Goal: Book appointment/travel/reservation

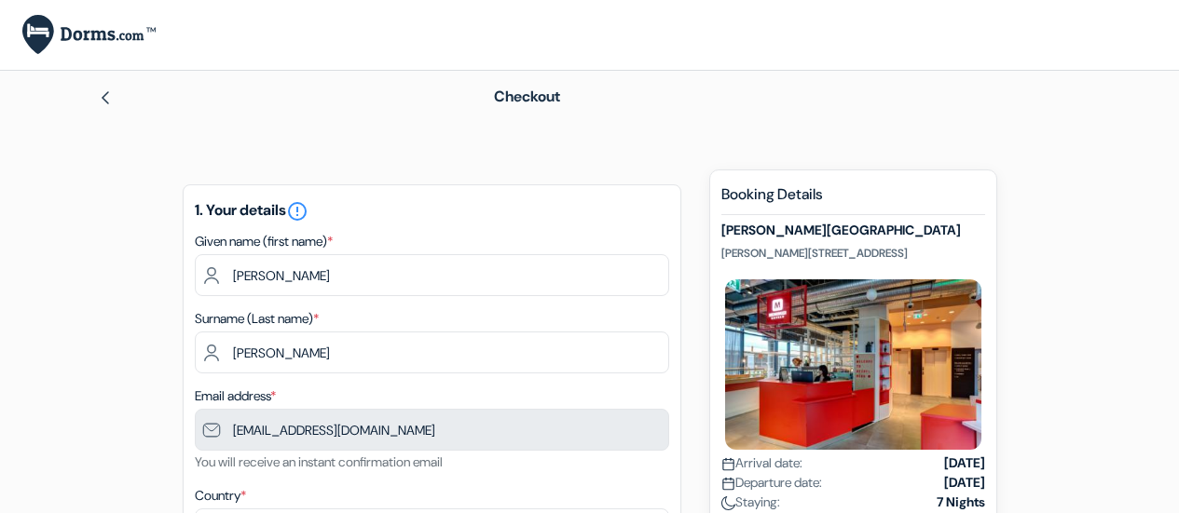
scroll to position [186, 0]
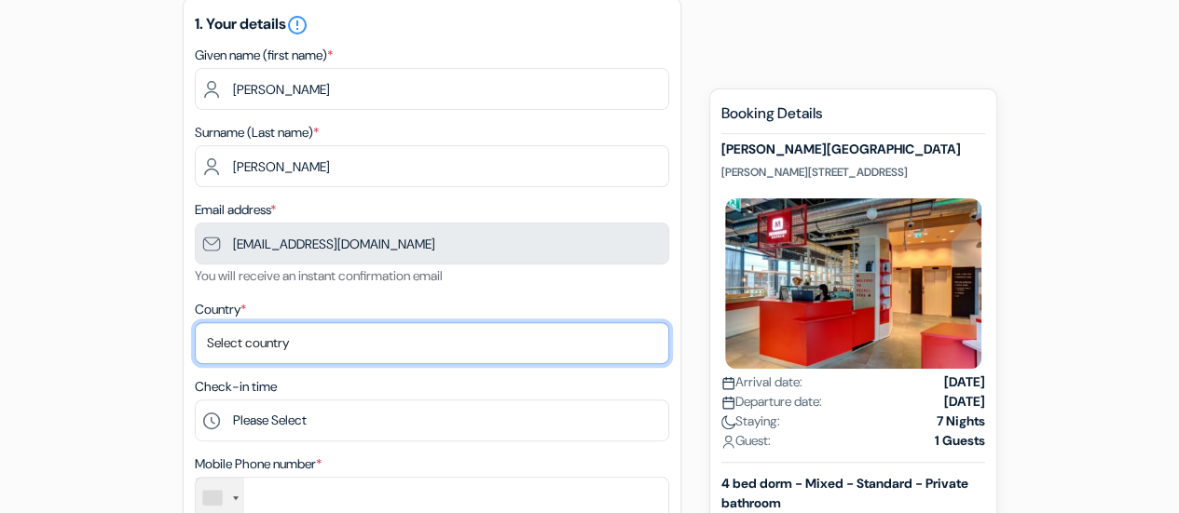
click at [376, 353] on select "Select country [GEOGRAPHIC_DATA] [GEOGRAPHIC_DATA] [GEOGRAPHIC_DATA] [GEOGRAPHI…" at bounding box center [432, 343] width 474 height 42
click at [195, 324] on select "Select country [GEOGRAPHIC_DATA] [GEOGRAPHIC_DATA] [GEOGRAPHIC_DATA] [GEOGRAPHI…" at bounding box center [432, 343] width 474 height 42
click at [358, 345] on select "Select country [GEOGRAPHIC_DATA] [GEOGRAPHIC_DATA] [GEOGRAPHIC_DATA] [GEOGRAPHI…" at bounding box center [432, 343] width 474 height 42
select select "107"
click at [195, 324] on select "Select country [GEOGRAPHIC_DATA] [GEOGRAPHIC_DATA] [GEOGRAPHIC_DATA] [GEOGRAPHI…" at bounding box center [432, 343] width 474 height 42
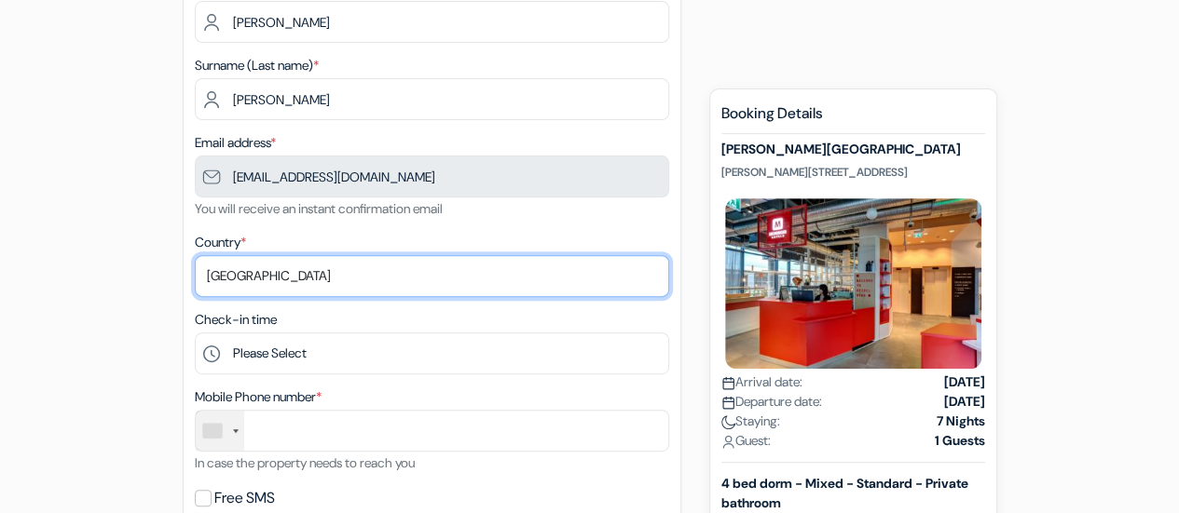
scroll to position [280, 0]
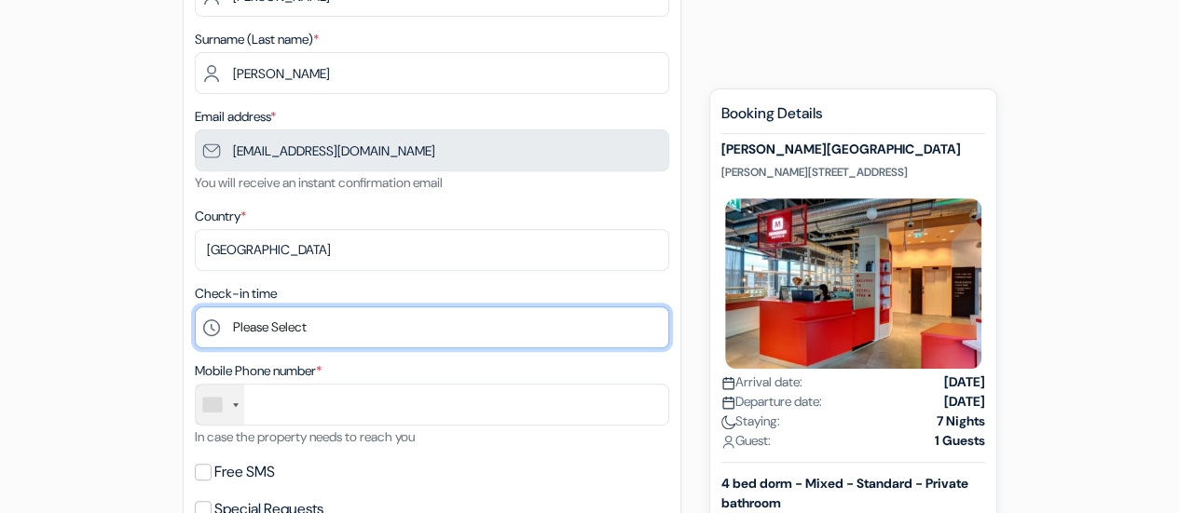
click at [390, 328] on select "Please Select 1:00 2:00 3:00 4:00 5:00 6:00 7:00 8:00 9:00 10:00 11:00 12:00 13…" at bounding box center [432, 328] width 474 height 42
select select "15"
click at [195, 308] on select "Please Select 1:00 2:00 3:00 4:00 5:00 6:00 7:00 8:00 9:00 10:00 11:00 12:00 13…" at bounding box center [432, 328] width 474 height 42
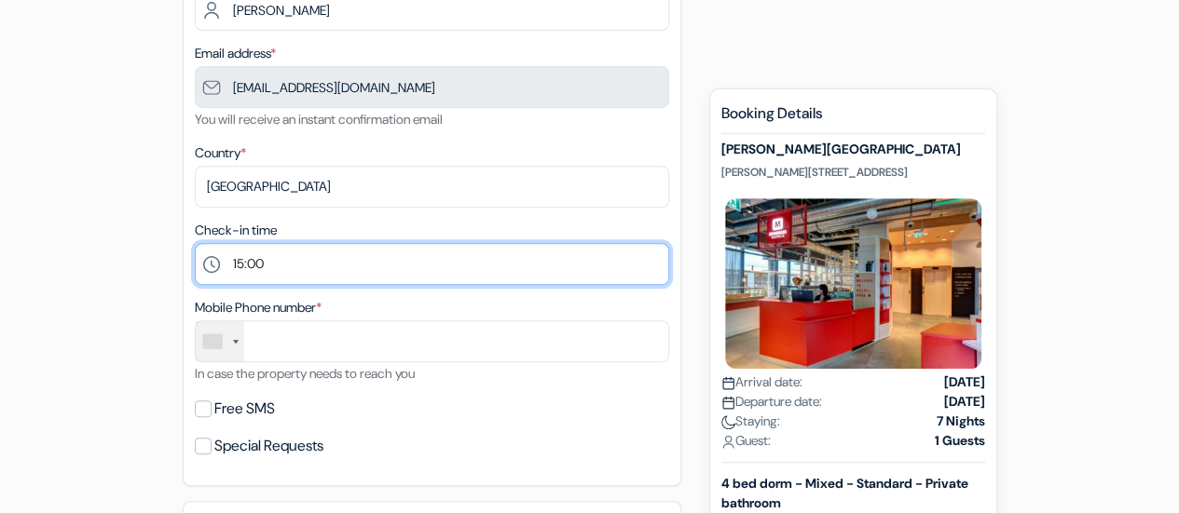
scroll to position [373, 0]
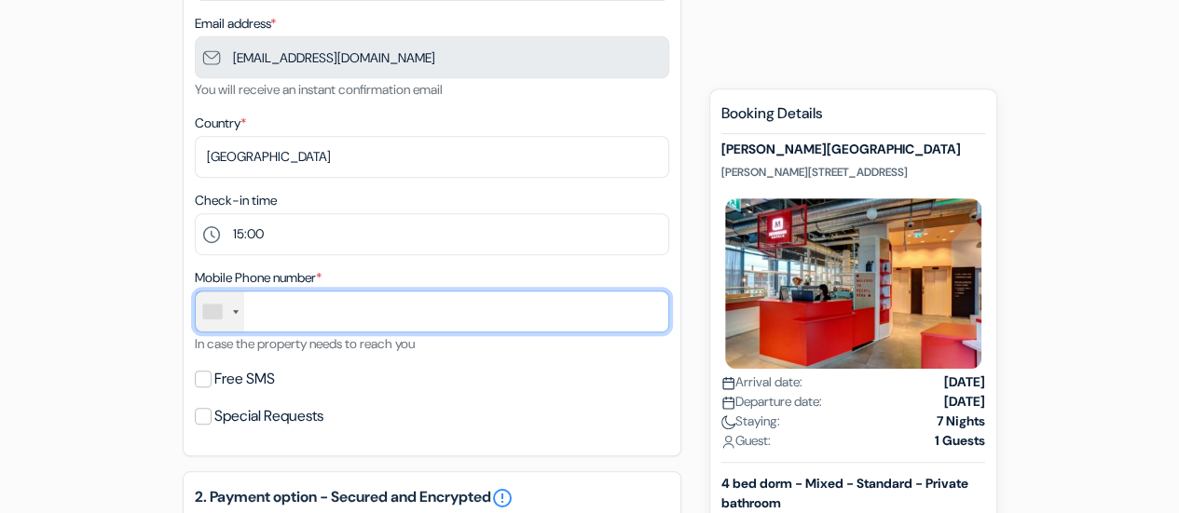
drag, startPoint x: 366, startPoint y: 305, endPoint x: 260, endPoint y: 318, distance: 107.0
click at [366, 305] on input "text" at bounding box center [432, 312] width 474 height 42
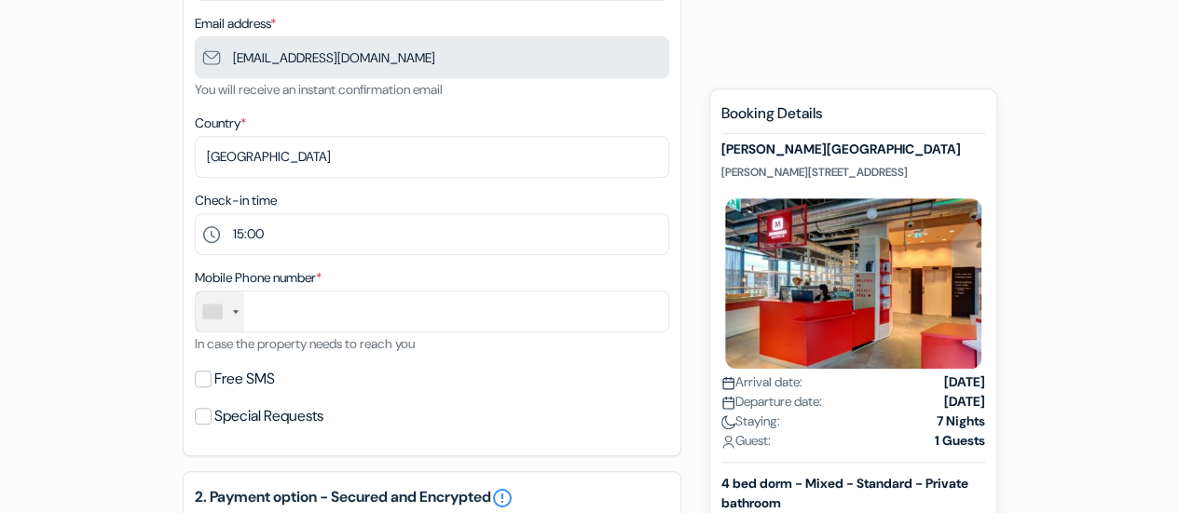
click at [238, 318] on div at bounding box center [220, 312] width 48 height 40
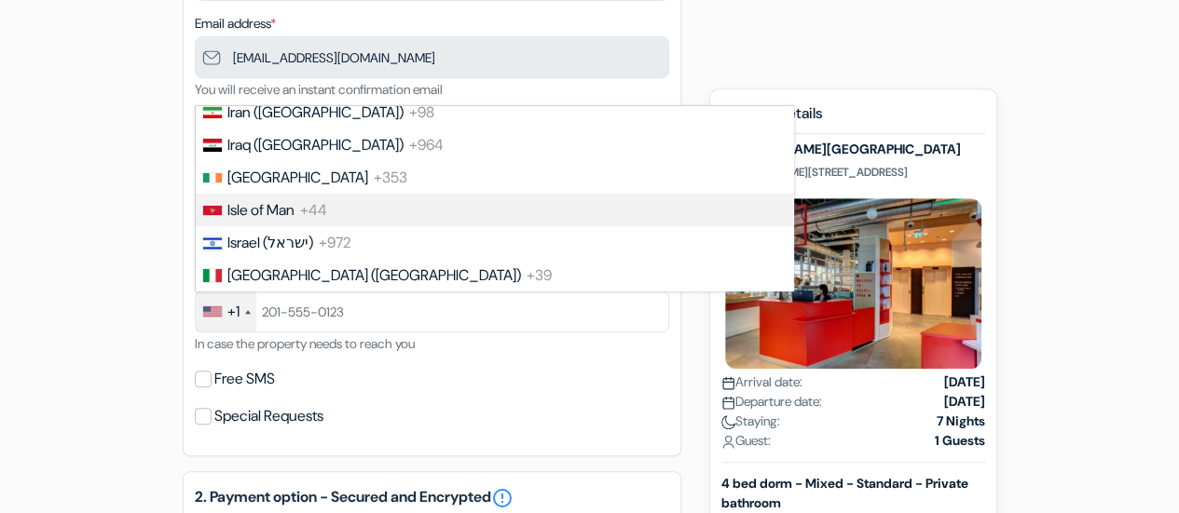
scroll to position [3355, 0]
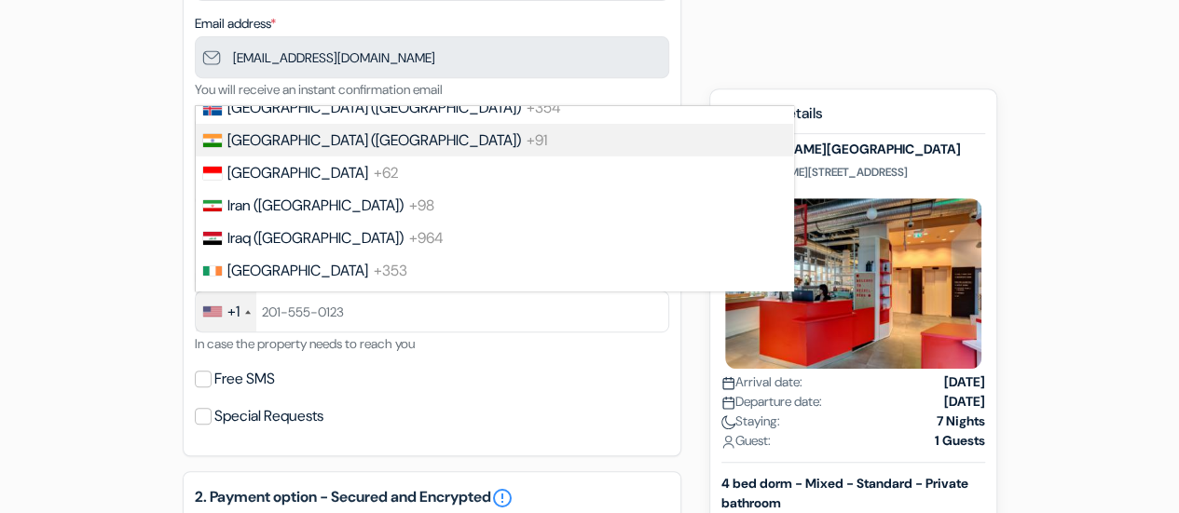
click at [280, 150] on span "[GEOGRAPHIC_DATA] ([GEOGRAPHIC_DATA])" at bounding box center [374, 140] width 294 height 20
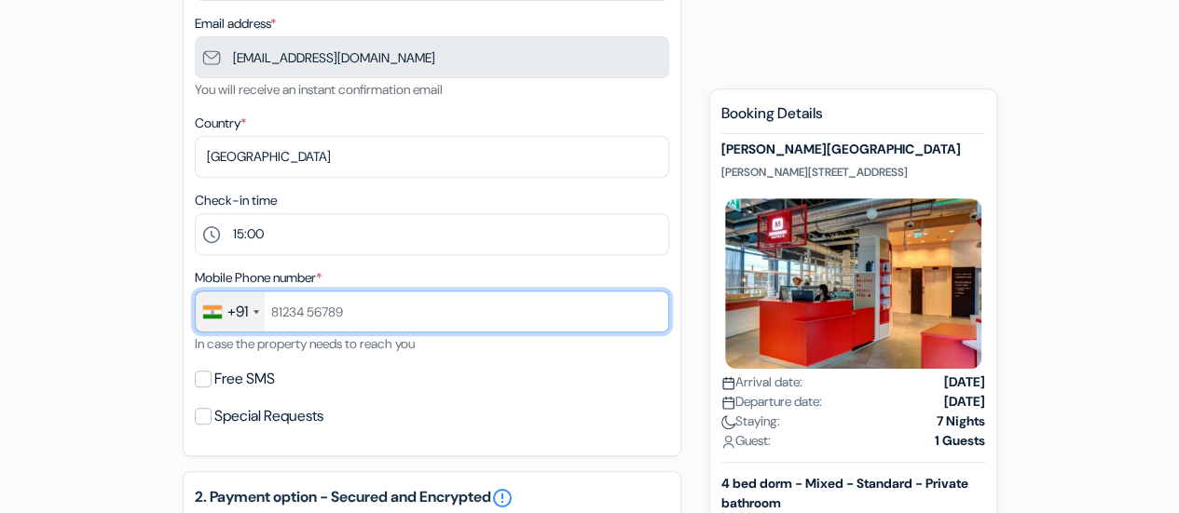
click at [352, 319] on input "text" at bounding box center [432, 312] width 474 height 42
type input "8533830547"
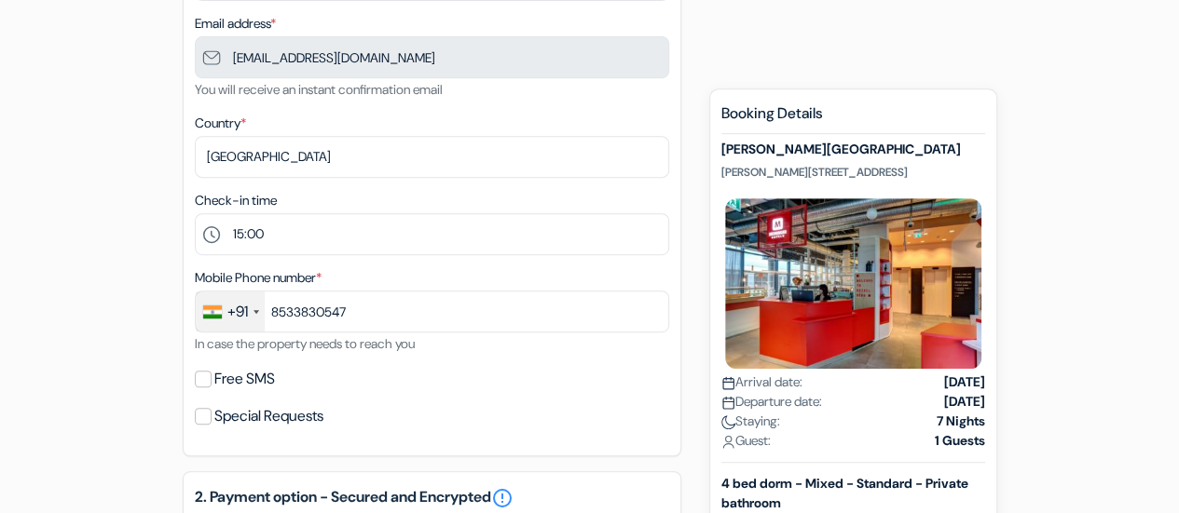
click at [567, 376] on div "Free SMS" at bounding box center [432, 379] width 474 height 26
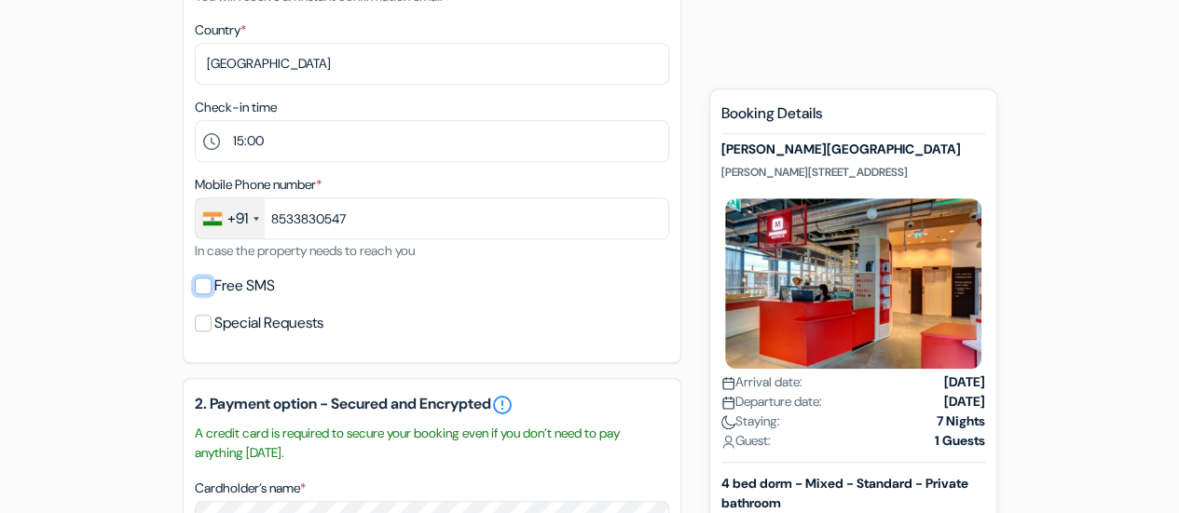
click at [209, 294] on input "Free SMS" at bounding box center [203, 286] width 17 height 17
checkbox input "true"
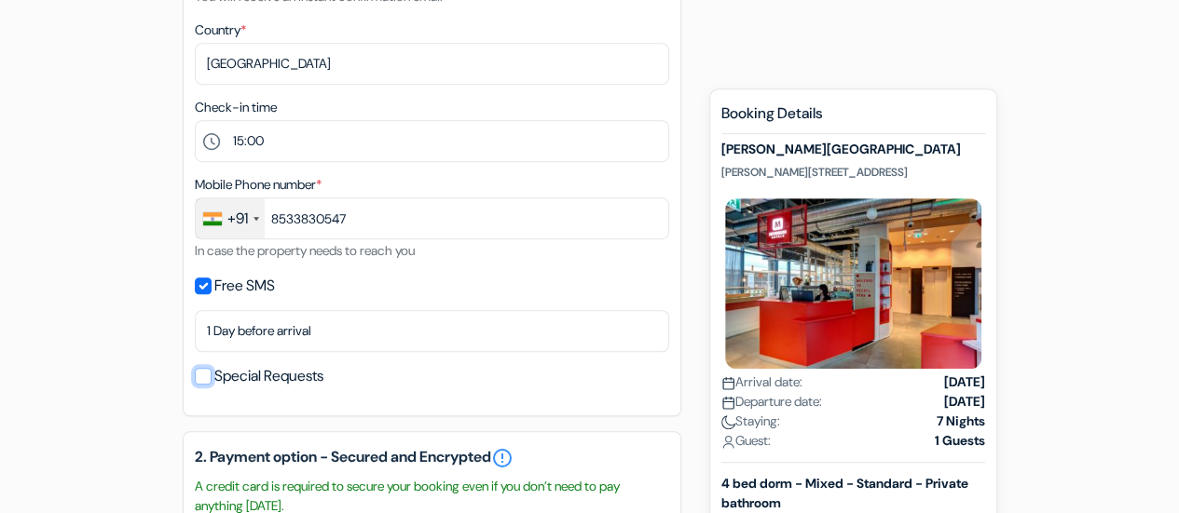
click at [209, 379] on input "Special Requests" at bounding box center [203, 376] width 17 height 17
checkbox input "true"
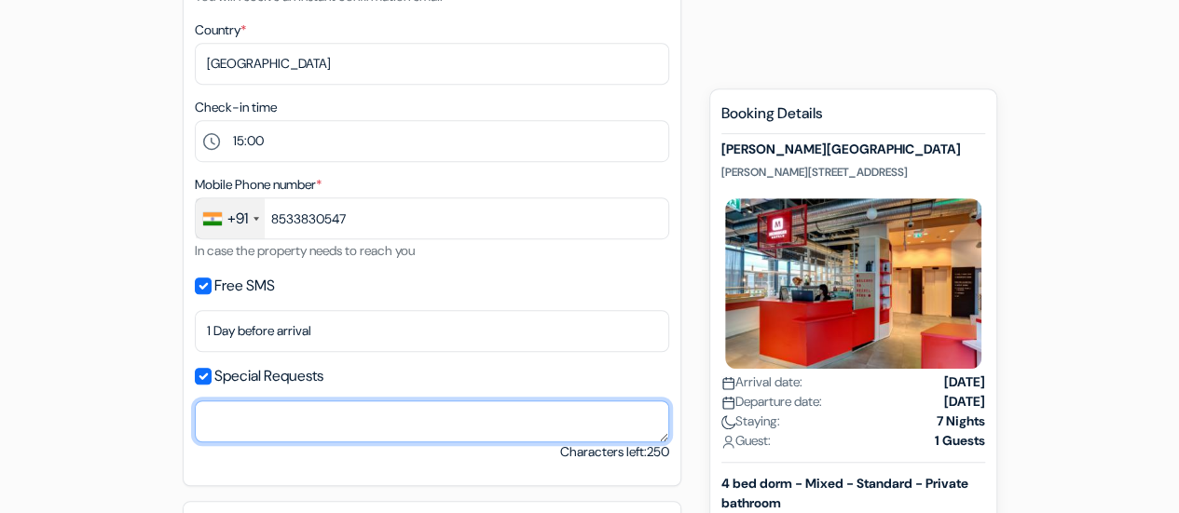
click at [289, 409] on textarea "Cardholder’s name *" at bounding box center [432, 422] width 474 height 42
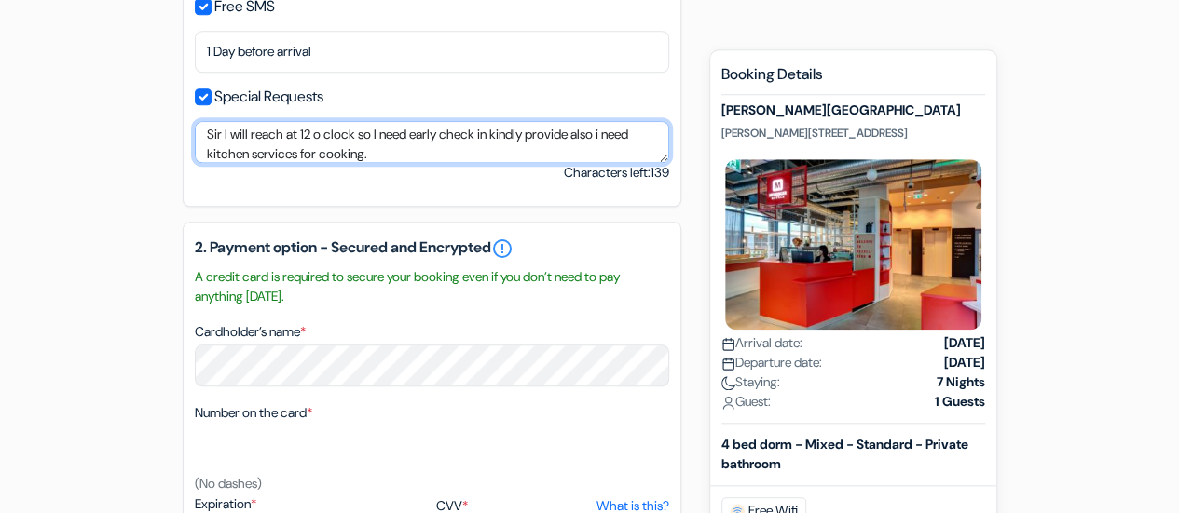
scroll to position [839, 0]
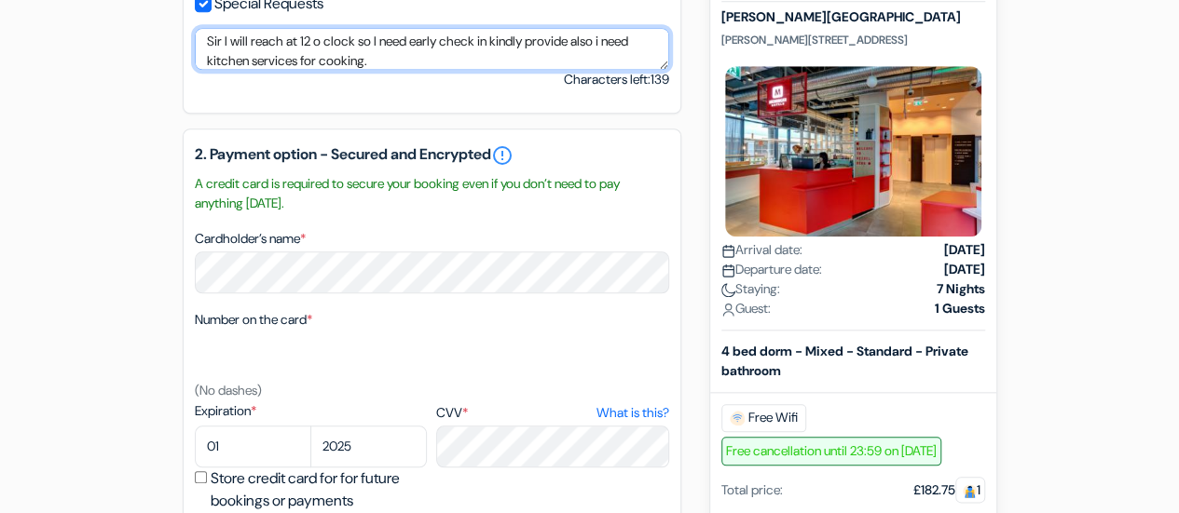
type textarea "Sir I will reach at 12 o clock so I need early check in kindly provide also i n…"
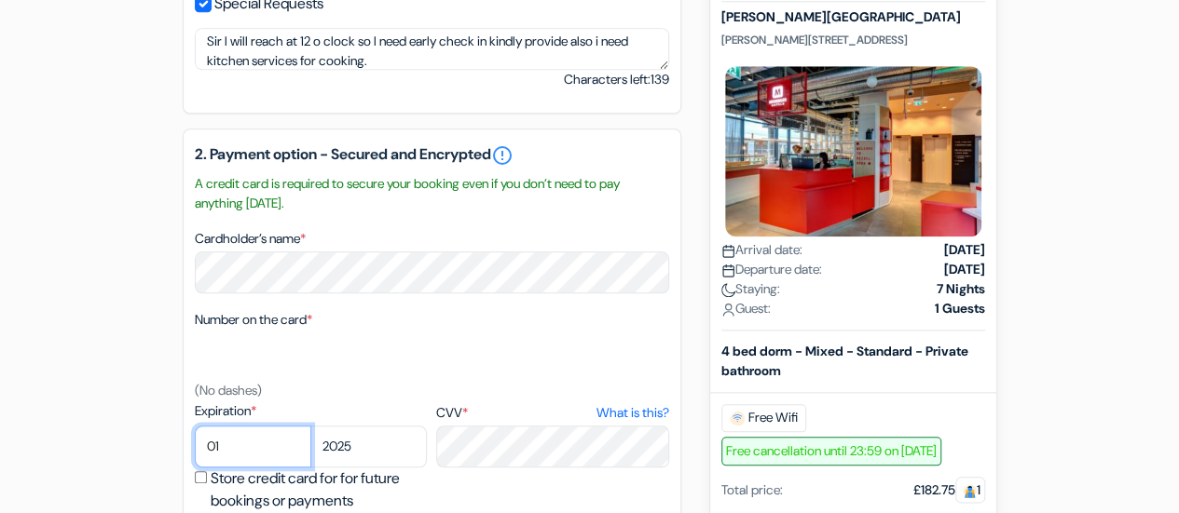
select select "09"
select select "2031"
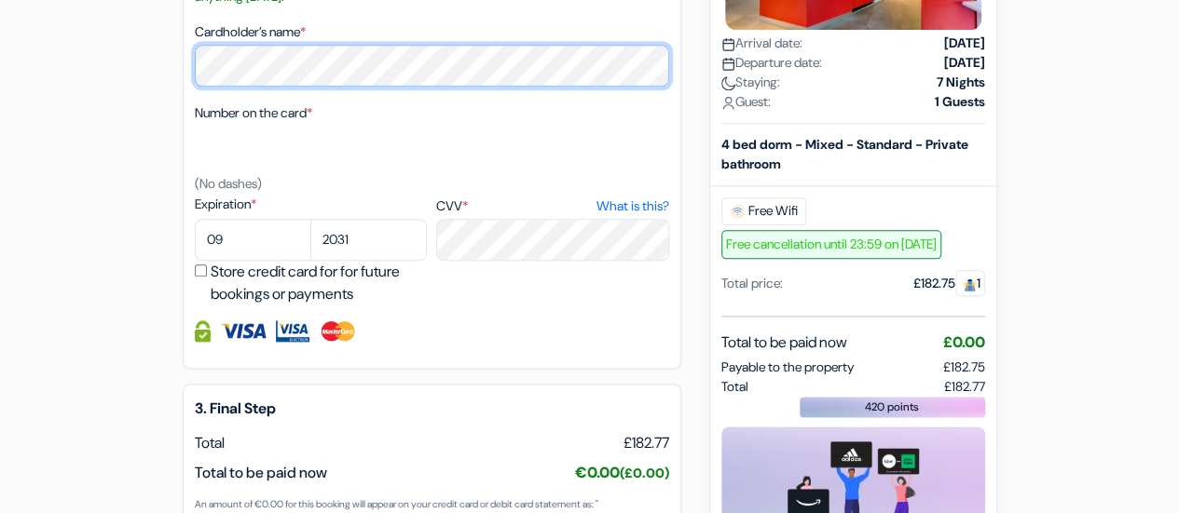
scroll to position [1241, 0]
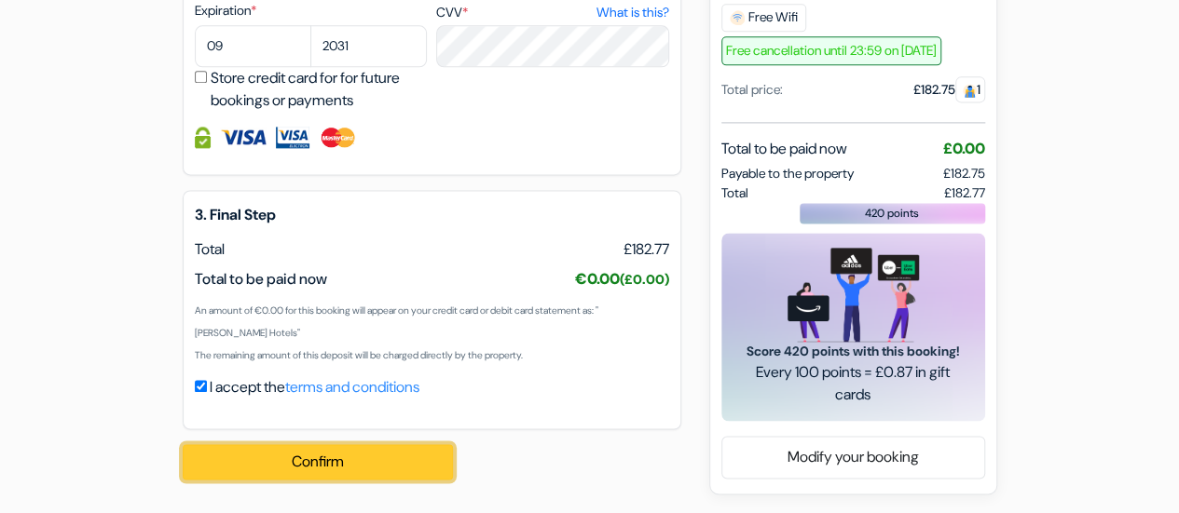
click at [397, 454] on button "Confirm Loading..." at bounding box center [318, 461] width 270 height 35
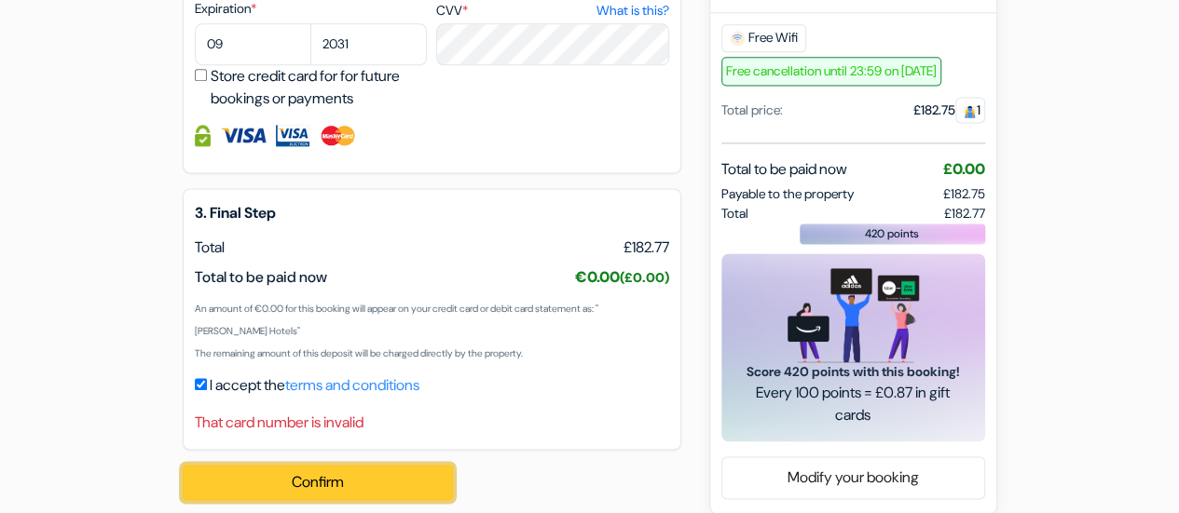
scroll to position [1055, 0]
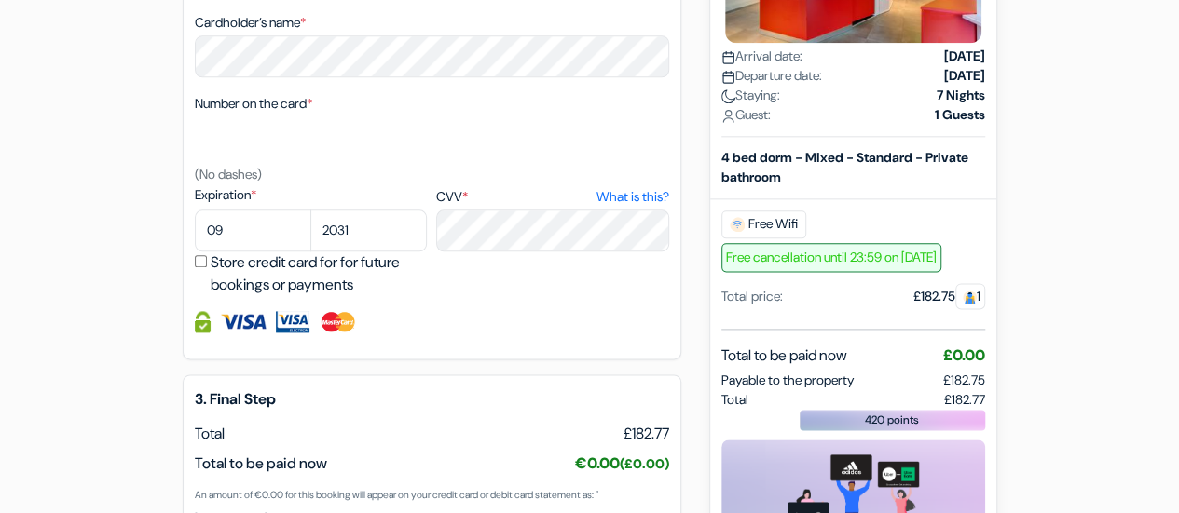
click at [489, 304] on div "2. Payment option - Secured and Encrypted error_outline A credit card is requir…" at bounding box center [432, 135] width 499 height 447
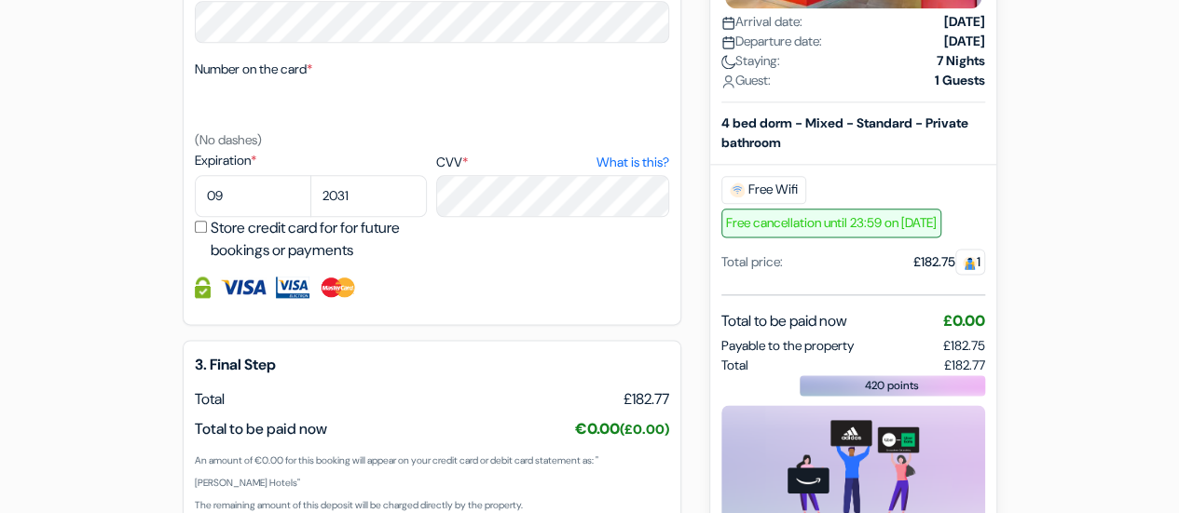
scroll to position [962, 0]
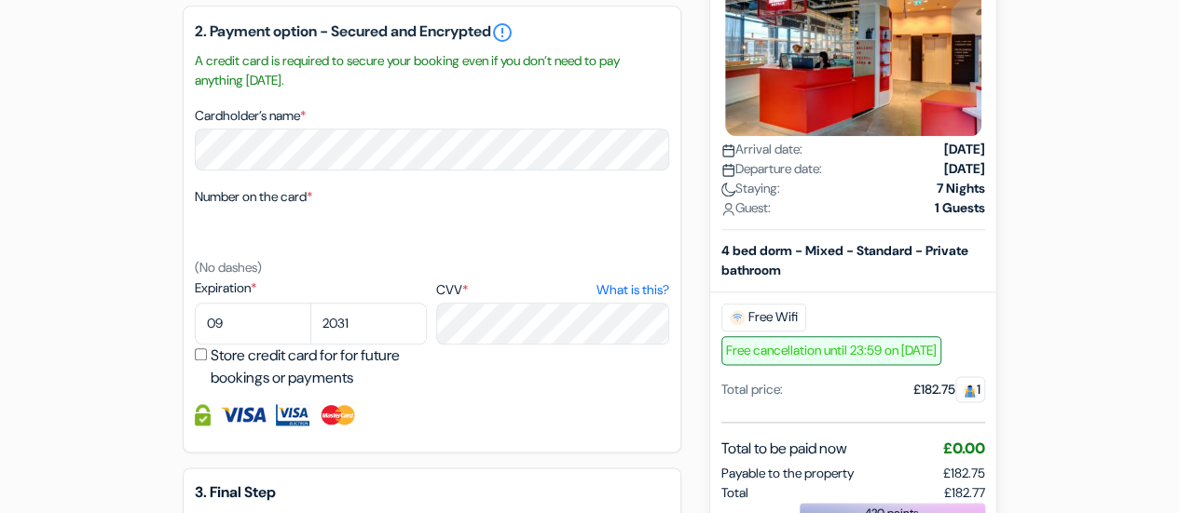
click at [622, 386] on div "Expiration * 01 02 03 04 05 06 07 08 09 10 [DATE] 2026 2027 2028 2029 2030" at bounding box center [432, 334] width 474 height 111
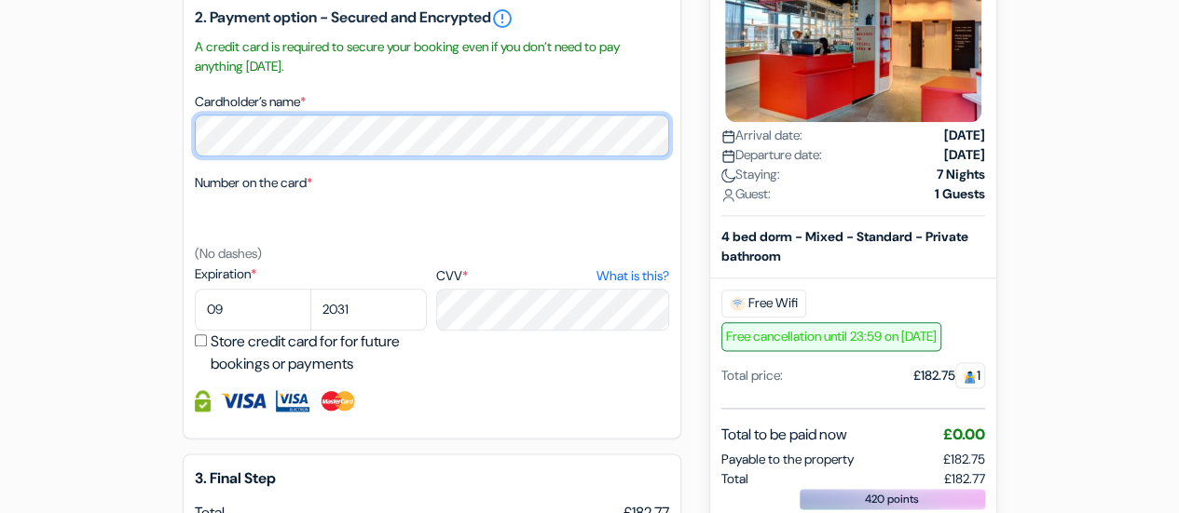
scroll to position [1241, 0]
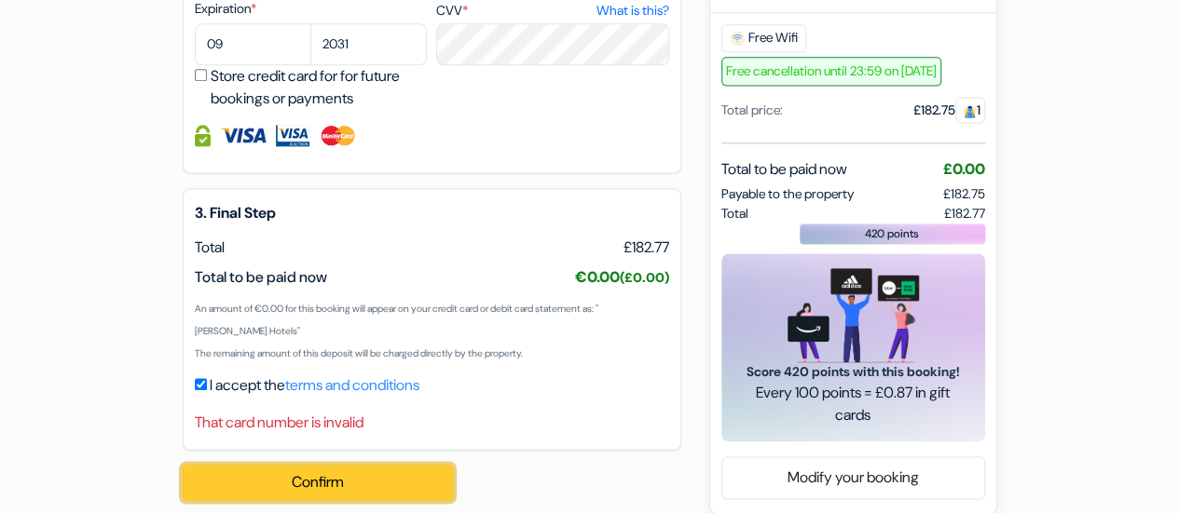
click at [405, 485] on button "Confirm Loading..." at bounding box center [318, 482] width 270 height 35
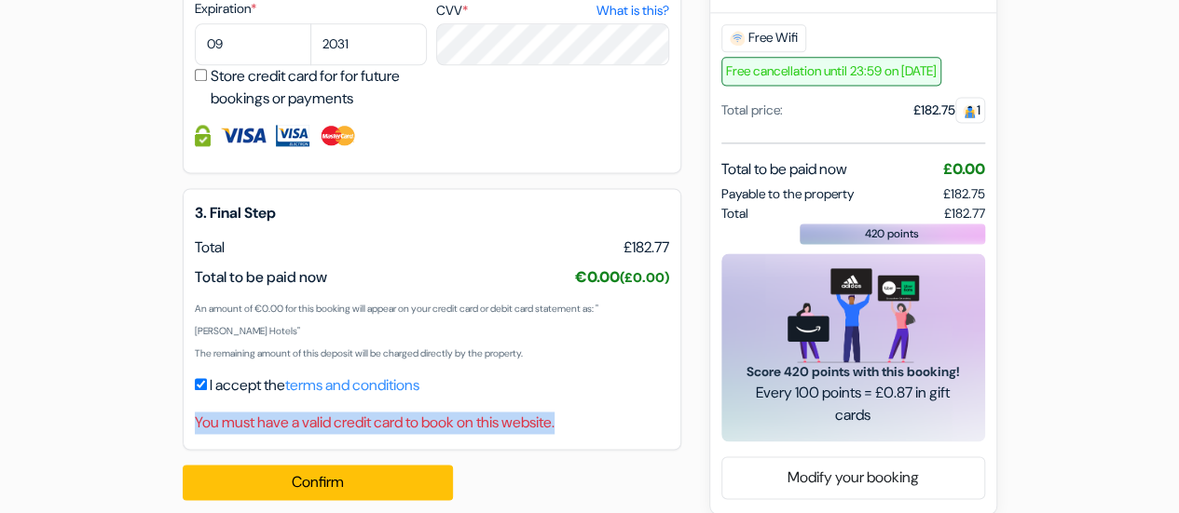
drag, startPoint x: 191, startPoint y: 428, endPoint x: 595, endPoint y: 430, distance: 403.5
click at [595, 430] on div "3. Final Step EUR Total £182.77 Total to be paid now" at bounding box center [432, 319] width 499 height 262
click at [624, 409] on div "3. Final Step EUR Total £182.77 Total to be paid now" at bounding box center [432, 319] width 499 height 262
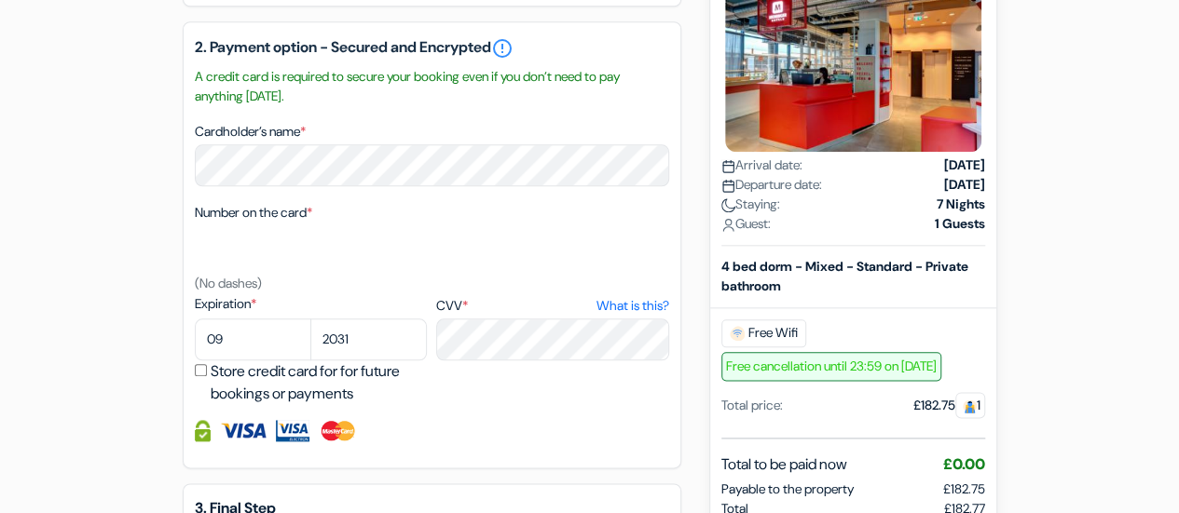
scroll to position [962, 0]
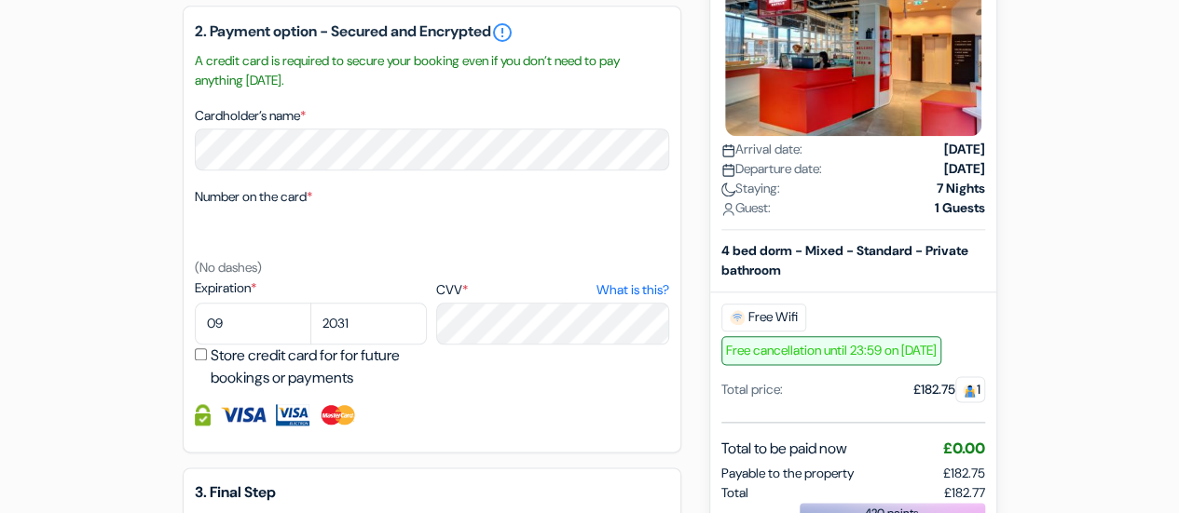
click at [584, 407] on div "2. Payment option - Secured and Encrypted error_outline A credit card is requir…" at bounding box center [432, 229] width 499 height 447
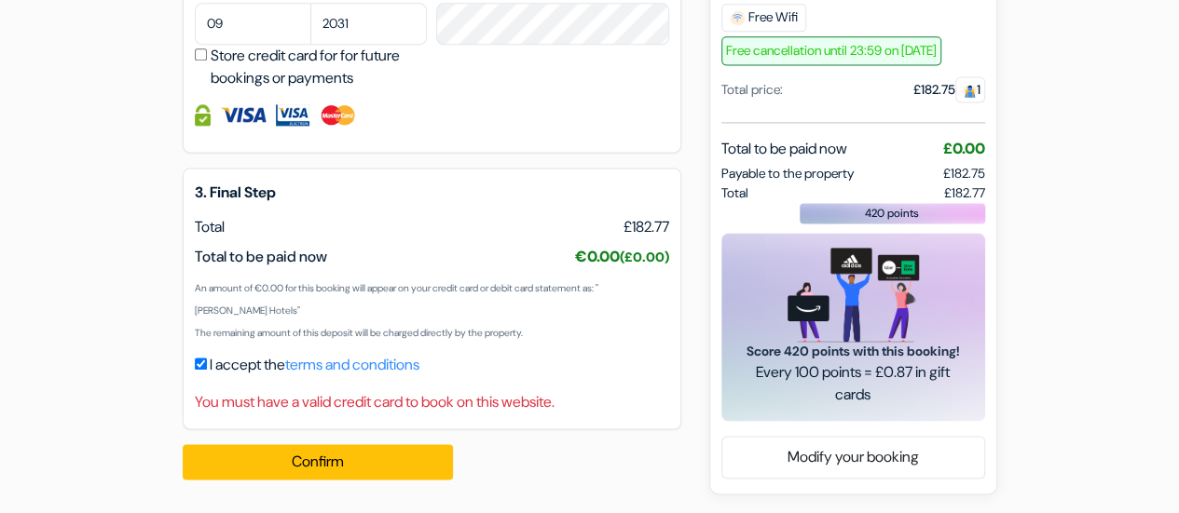
scroll to position [1264, 0]
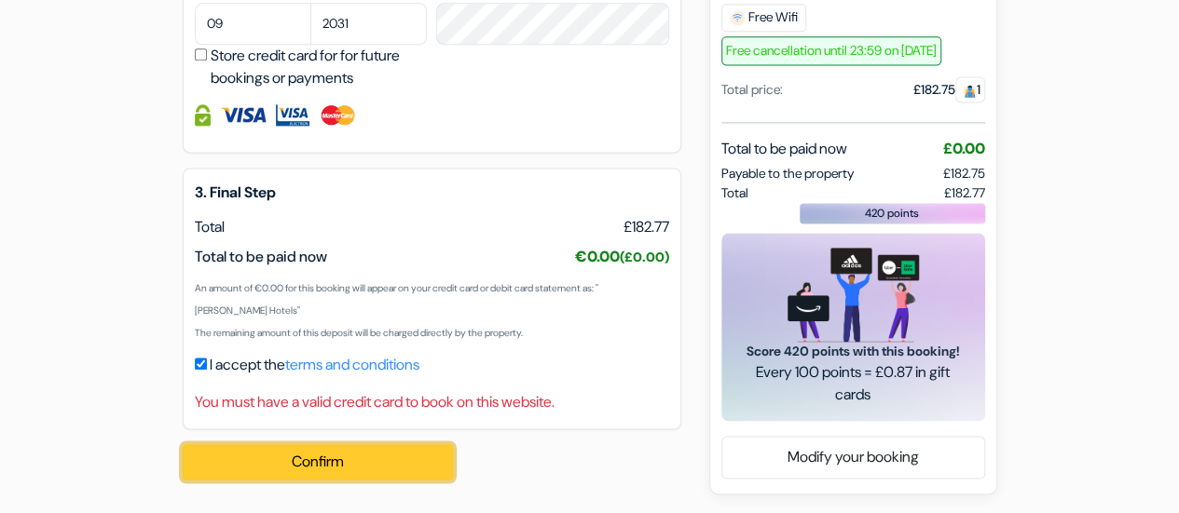
click at [382, 465] on button "Confirm Loading..." at bounding box center [318, 461] width 270 height 35
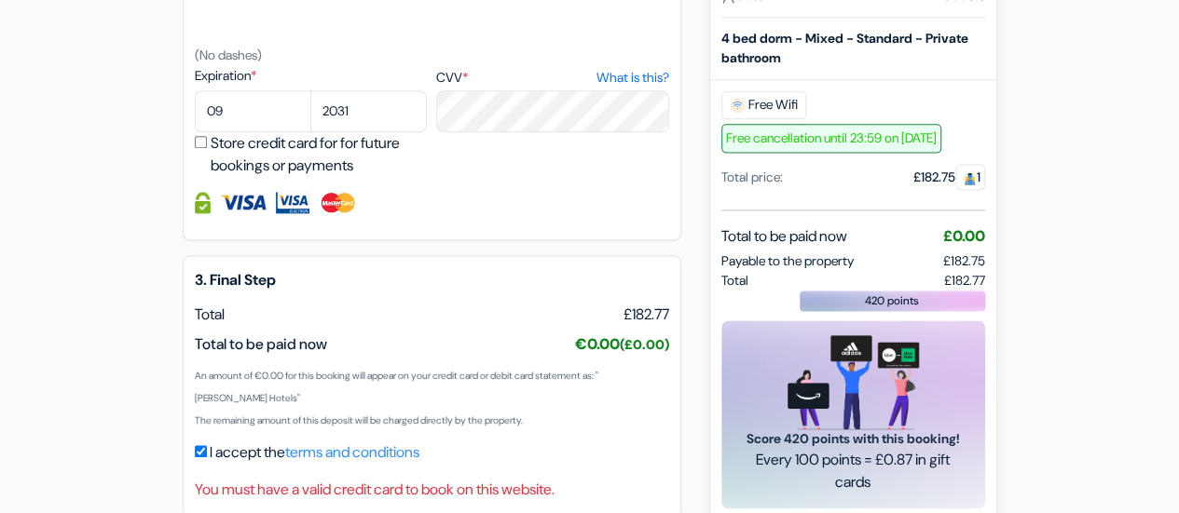
scroll to position [1077, 0]
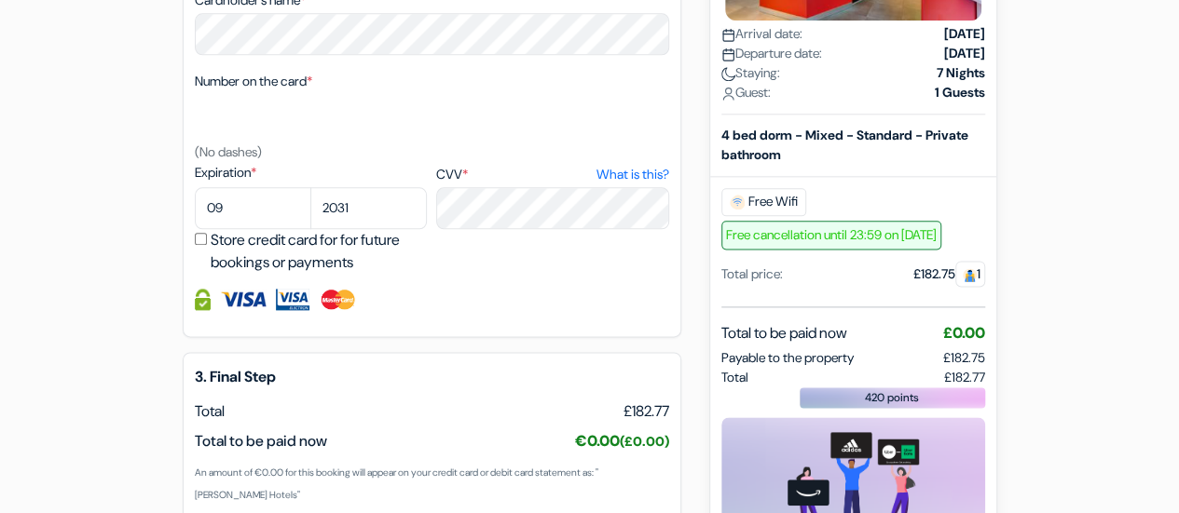
click at [198, 245] on input "Store credit card for for future bookings or payments" at bounding box center [201, 239] width 12 height 12
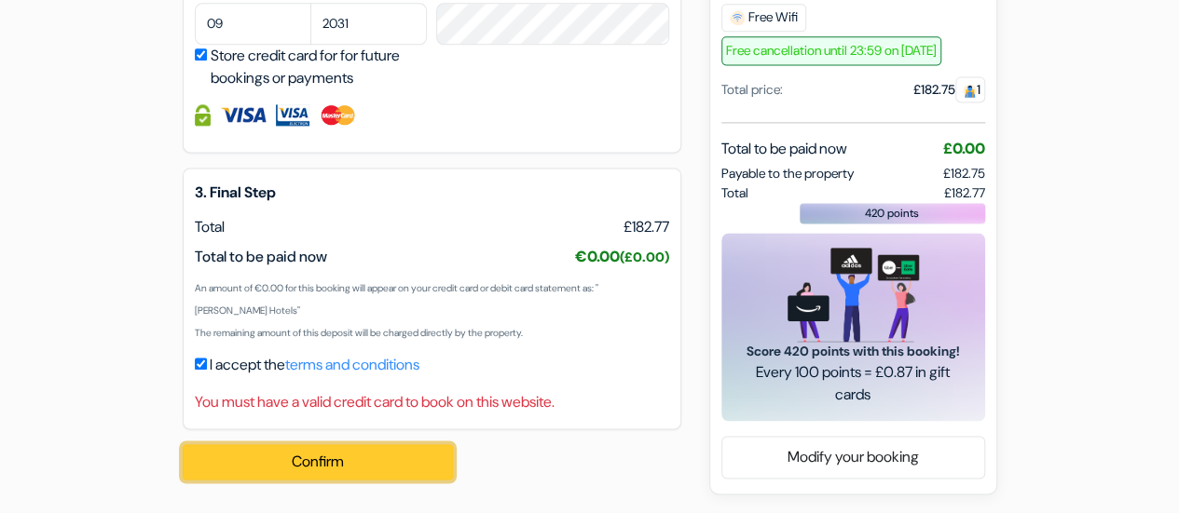
click at [371, 463] on button "Confirm Loading..." at bounding box center [318, 461] width 270 height 35
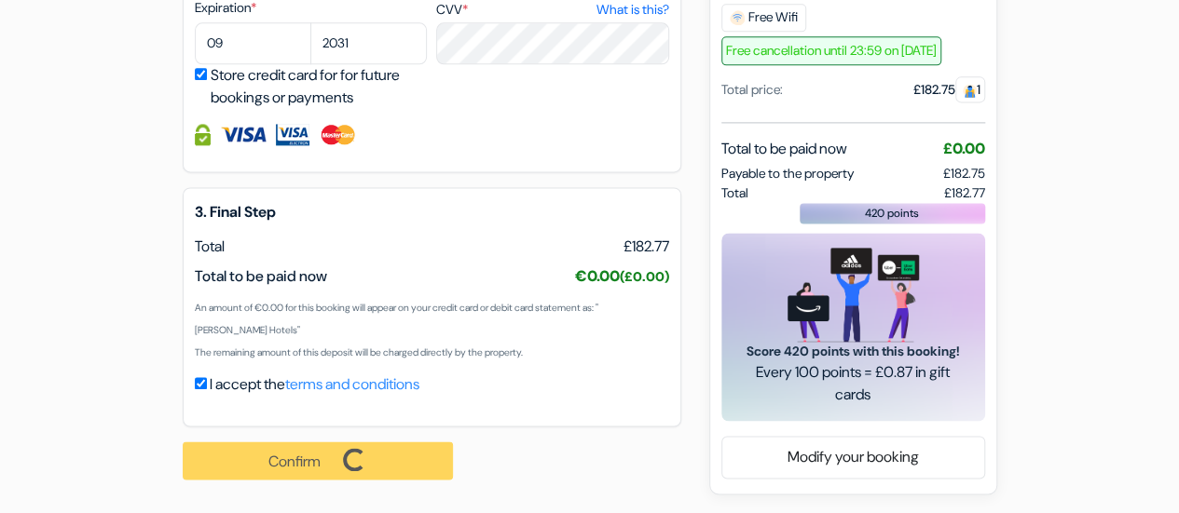
scroll to position [1264, 0]
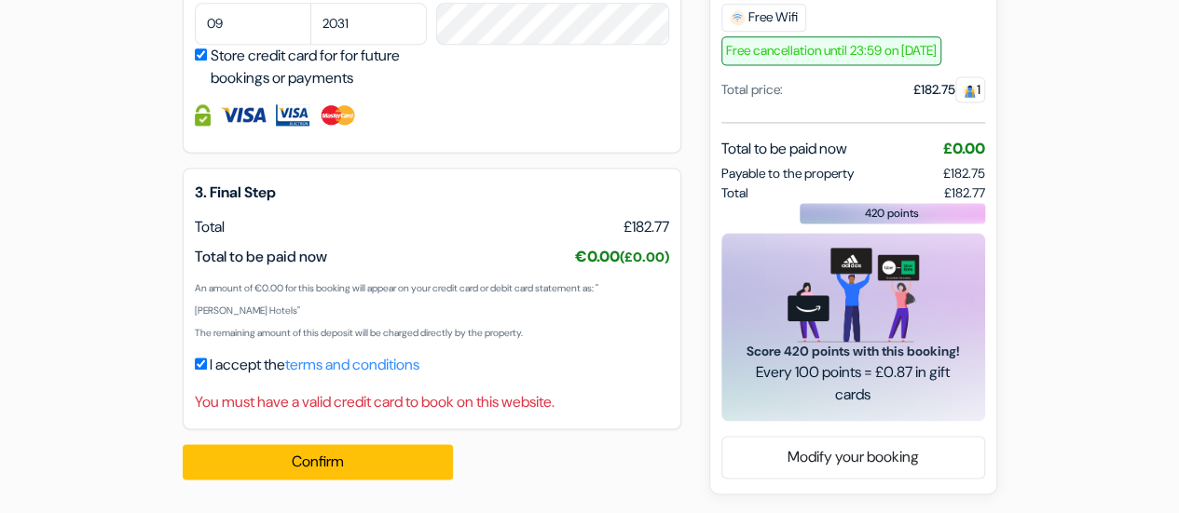
drag, startPoint x: 196, startPoint y: 404, endPoint x: 598, endPoint y: 376, distance: 403.5
click at [598, 376] on div "3. Final Step EUR Total £182.77 Total to be paid now" at bounding box center [432, 299] width 499 height 262
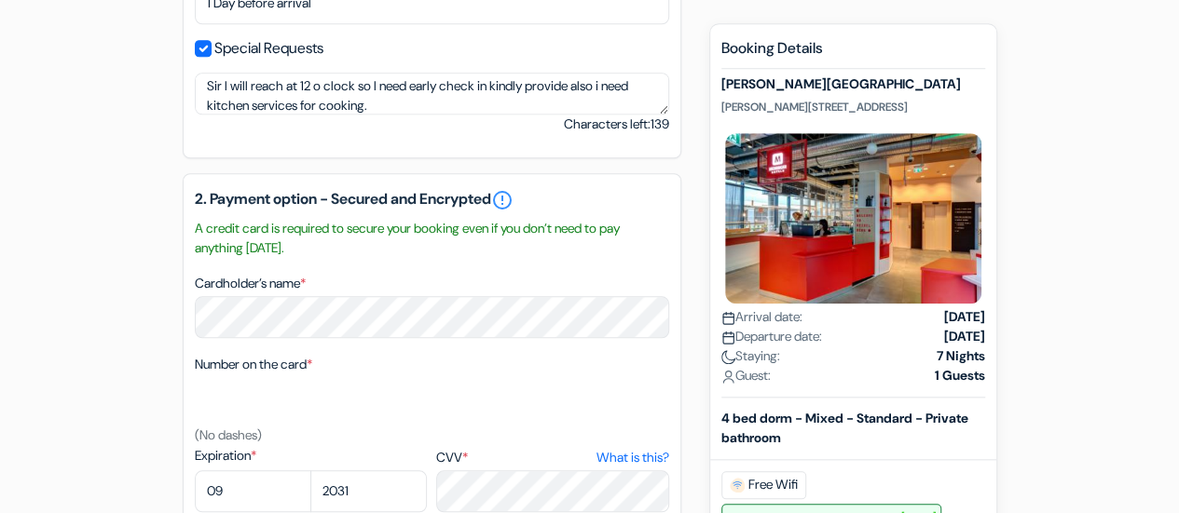
scroll to position [891, 0]
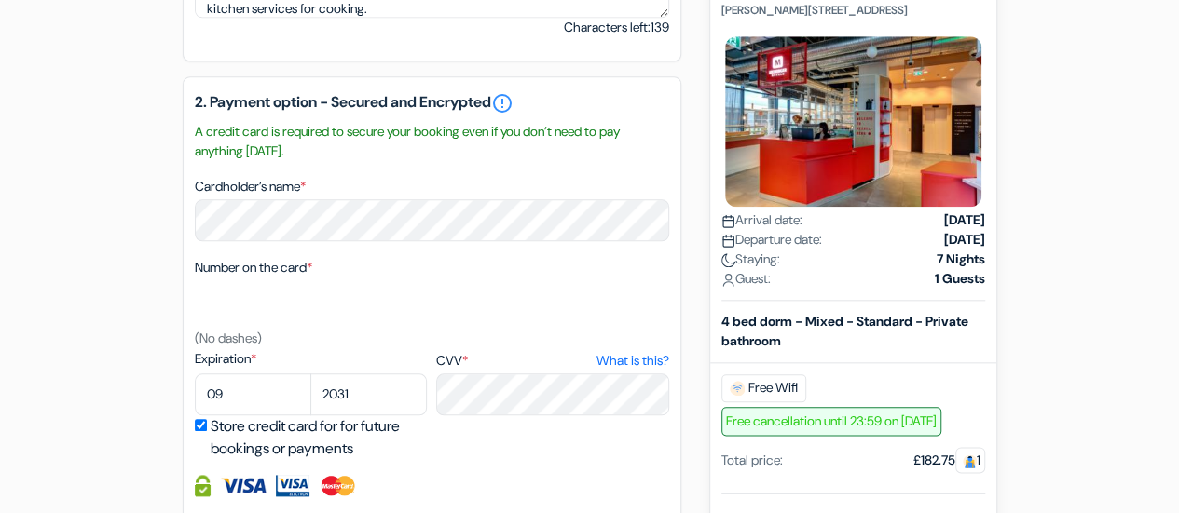
drag, startPoint x: 199, startPoint y: 136, endPoint x: 647, endPoint y: 151, distance: 447.5
click at [647, 151] on small "A credit card is required to secure your booking even if you don’t need to pay …" at bounding box center [432, 141] width 474 height 39
click at [567, 177] on div "Cardholder’s name *" at bounding box center [432, 208] width 474 height 66
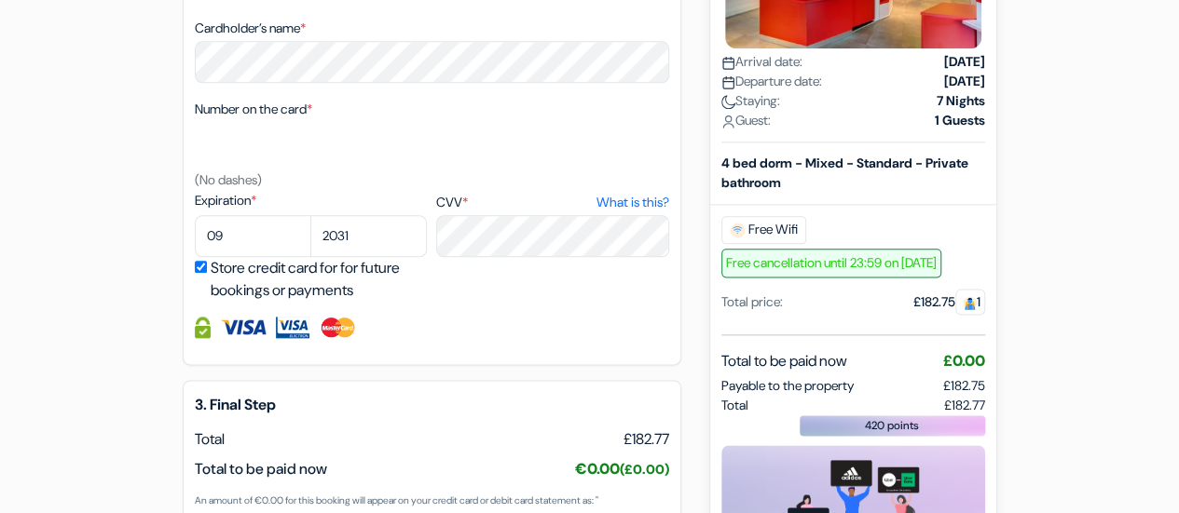
scroll to position [1077, 0]
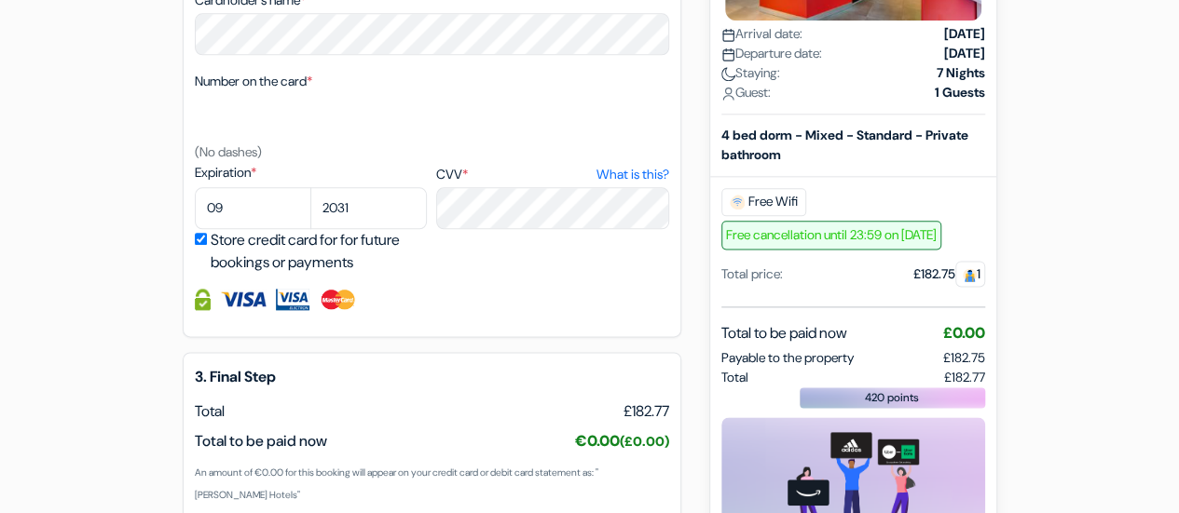
click at [250, 155] on small "(No dashes)" at bounding box center [228, 152] width 67 height 17
click at [275, 217] on select "01 02 03 04 05 06 07 08 09 10 11 12" at bounding box center [253, 208] width 116 height 42
click at [195, 191] on select "01 02 03 04 05 06 07 08 09 10 11 12" at bounding box center [253, 208] width 116 height 42
click at [376, 213] on select "2025 2026 2027 2028 2029 2030 2031 2032 2033 2034 2035 2036 2037 2038 2039 2040…" at bounding box center [368, 208] width 116 height 42
click at [435, 301] on div at bounding box center [432, 299] width 474 height 21
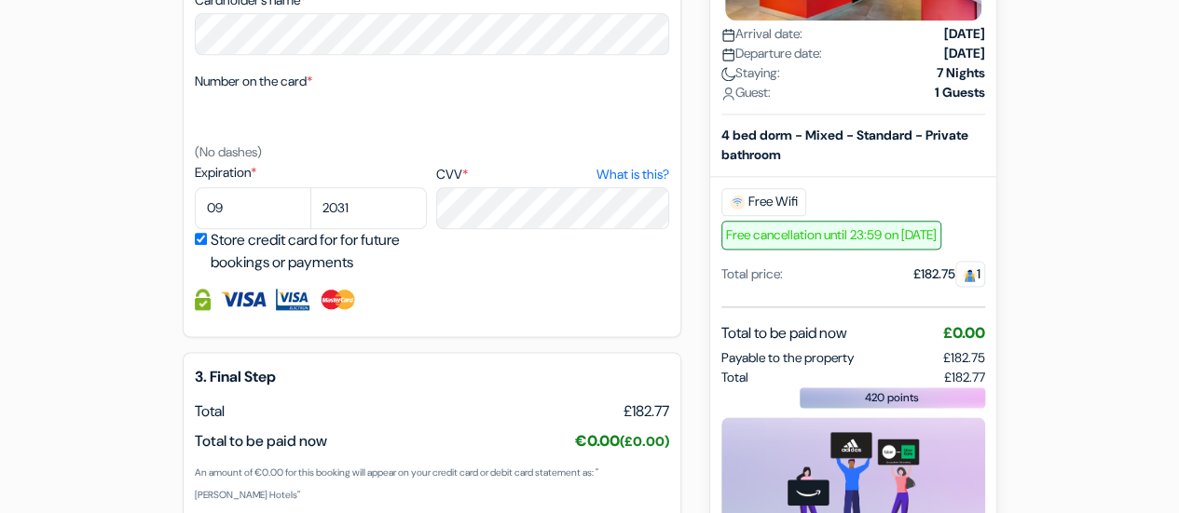
click at [270, 310] on div at bounding box center [432, 299] width 474 height 21
click at [293, 304] on img at bounding box center [293, 299] width 34 height 21
click at [313, 303] on div at bounding box center [432, 299] width 474 height 21
click at [347, 299] on img at bounding box center [338, 299] width 38 height 21
click at [349, 299] on img at bounding box center [338, 299] width 38 height 21
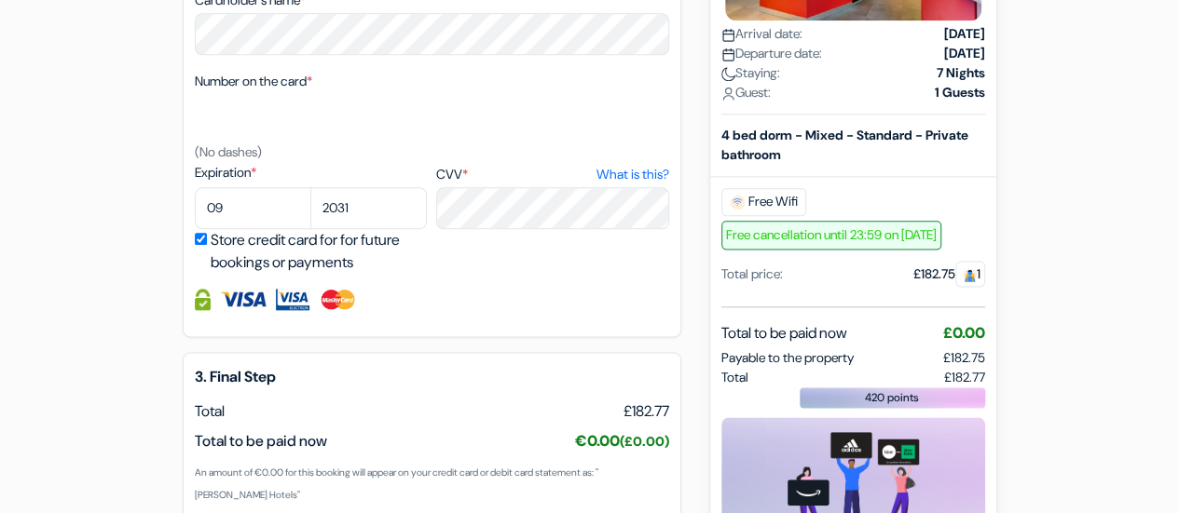
click at [349, 299] on img at bounding box center [338, 299] width 38 height 21
click at [208, 298] on img at bounding box center [203, 299] width 16 height 21
drag, startPoint x: 190, startPoint y: 293, endPoint x: 207, endPoint y: 280, distance: 21.2
click at [196, 287] on div "2. Payment option - Secured and Encrypted error_outline A credit card is requir…" at bounding box center [432, 113] width 499 height 447
click at [268, 268] on label "Store credit card for for future bookings or payments" at bounding box center [322, 251] width 222 height 45
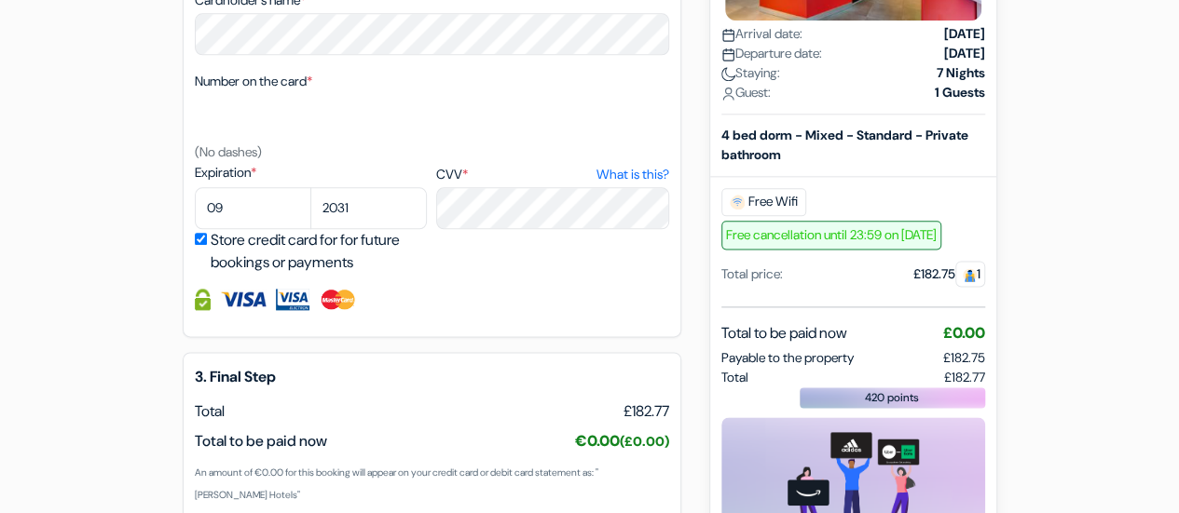
click at [358, 262] on label "Store credit card for for future bookings or payments" at bounding box center [322, 251] width 222 height 45
click at [207, 245] on input "Store credit card for for future bookings or payments" at bounding box center [201, 239] width 12 height 12
click at [374, 261] on label "Store credit card for for future bookings or payments" at bounding box center [322, 251] width 222 height 45
click at [207, 245] on input "Store credit card for for future bookings or payments" at bounding box center [201, 239] width 12 height 12
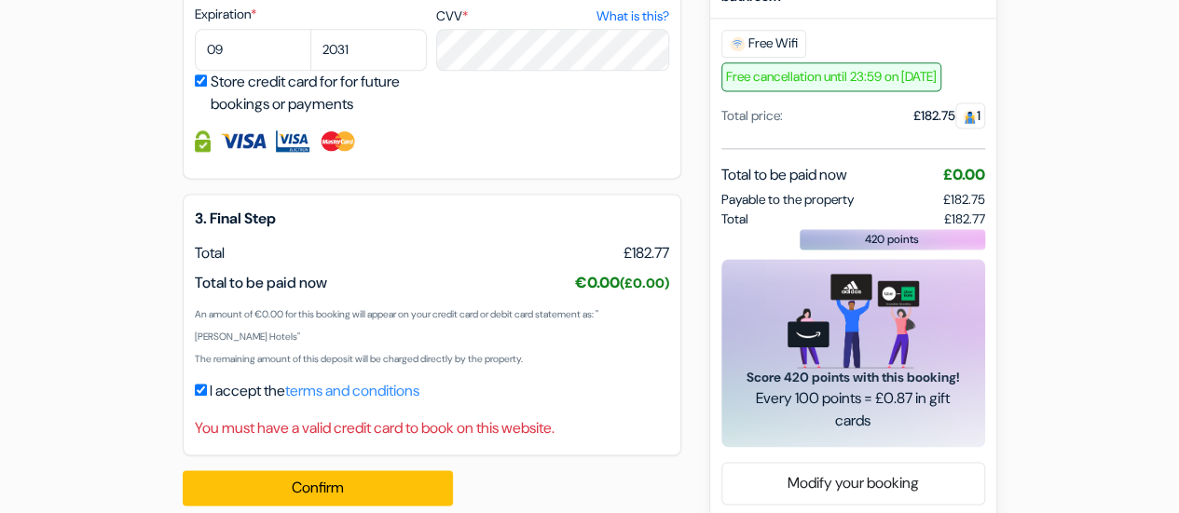
scroll to position [1264, 0]
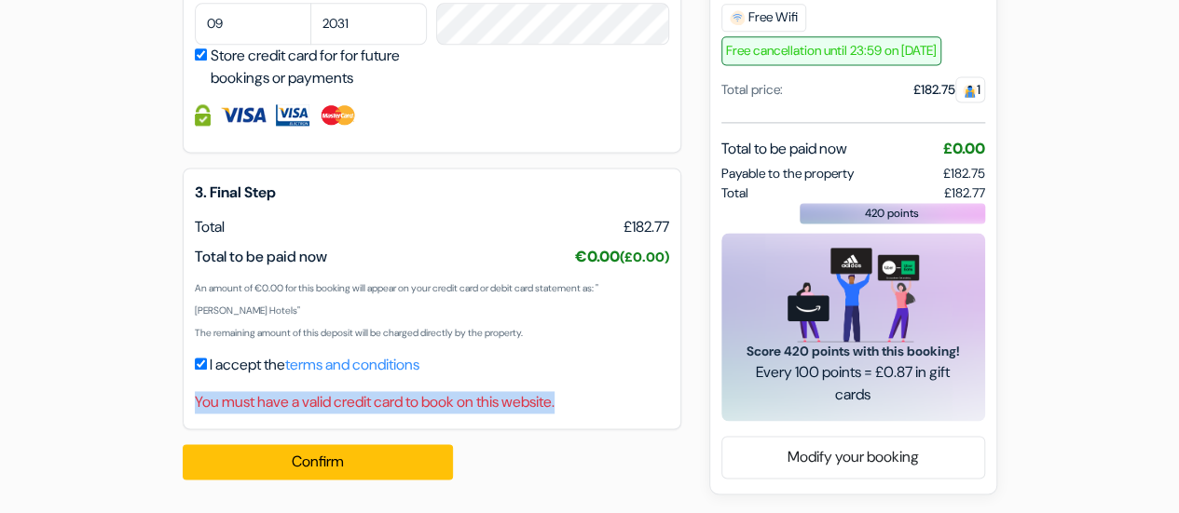
drag, startPoint x: 617, startPoint y: 402, endPoint x: 159, endPoint y: 397, distance: 457.6
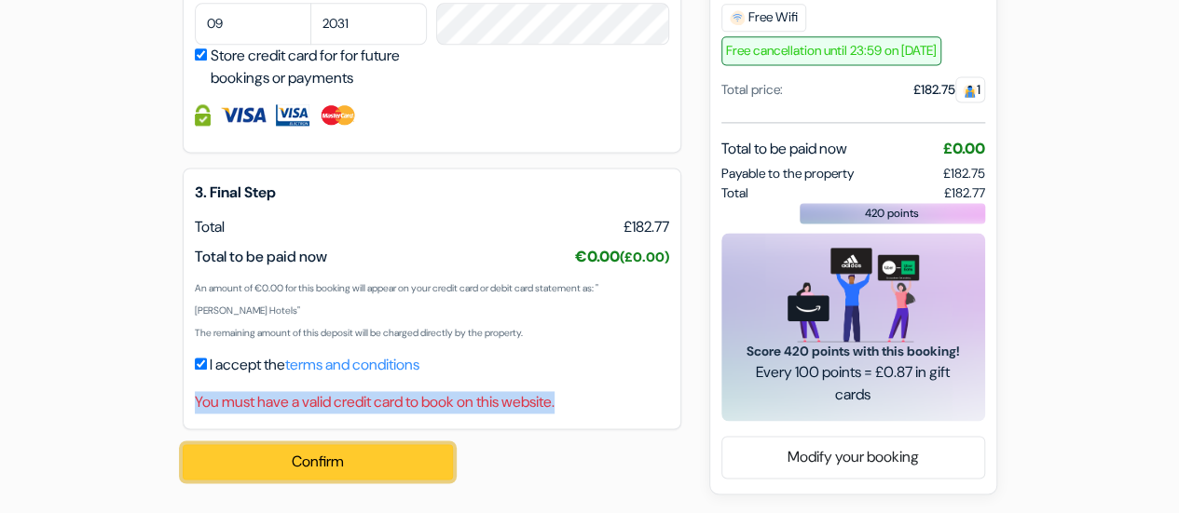
click at [248, 478] on button "Confirm Loading..." at bounding box center [318, 461] width 270 height 35
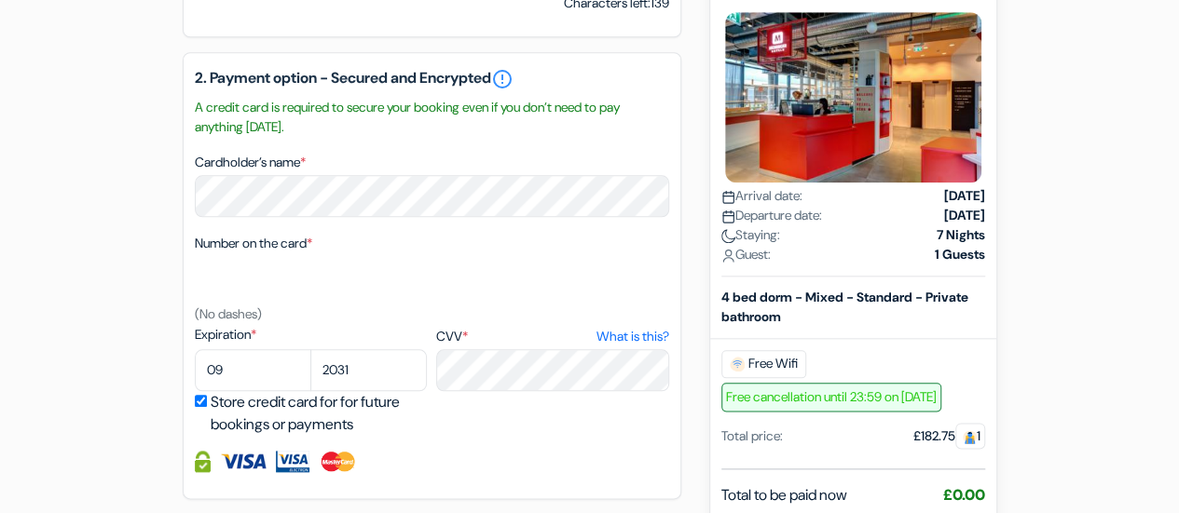
scroll to position [891, 0]
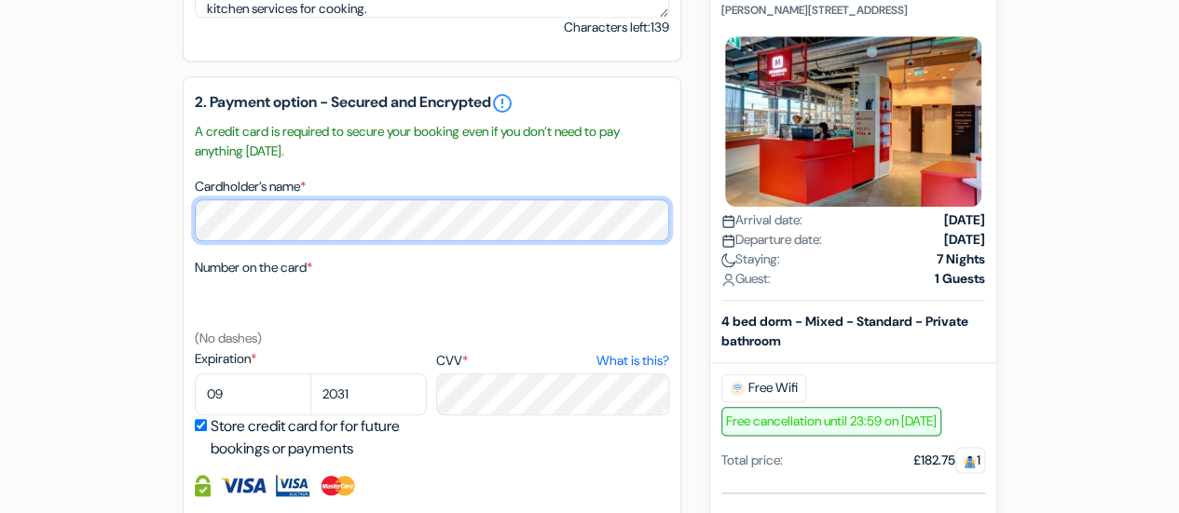
click at [184, 230] on div "2. Payment option - Secured and Encrypted error_outline A credit card is requir…" at bounding box center [432, 299] width 499 height 447
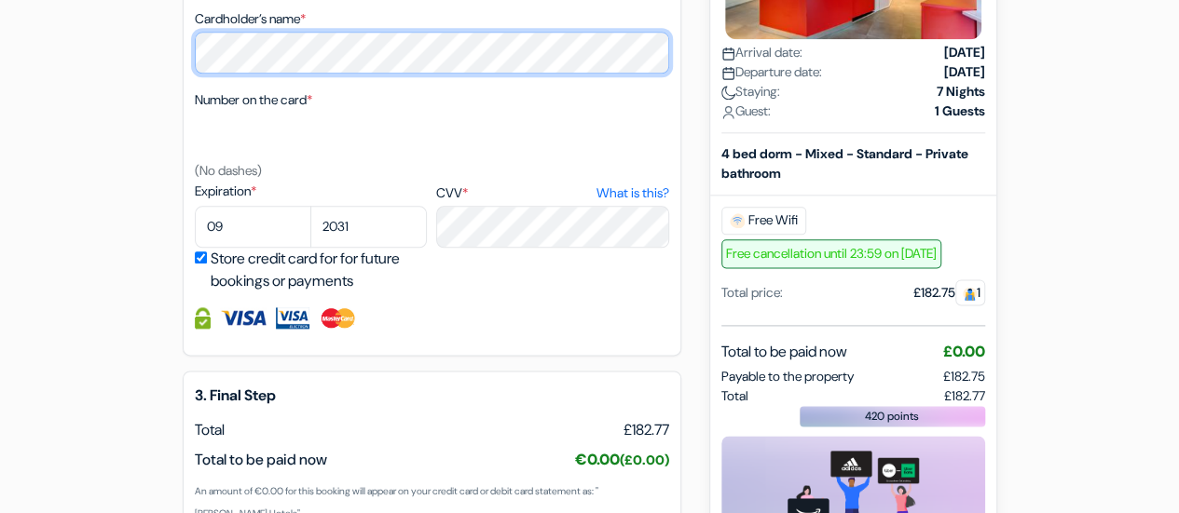
scroll to position [1264, 0]
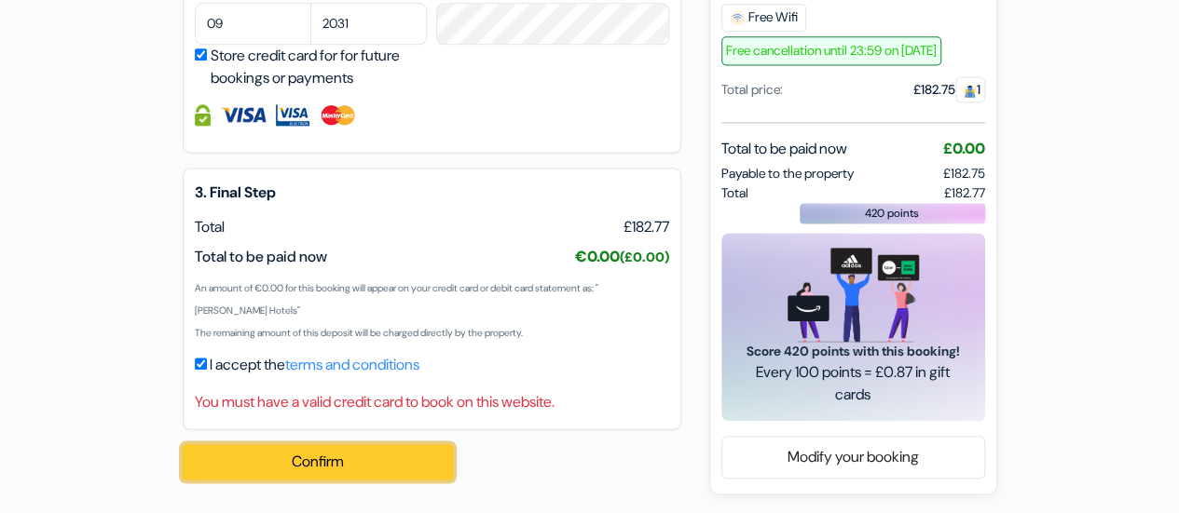
click at [343, 454] on button "Confirm Loading..." at bounding box center [318, 461] width 270 height 35
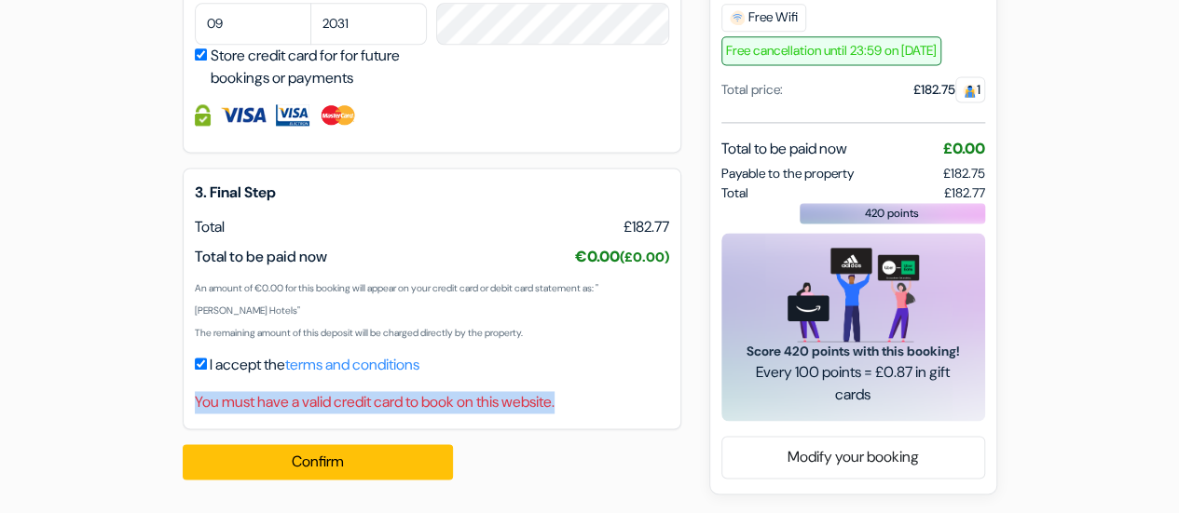
drag, startPoint x: 191, startPoint y: 404, endPoint x: 606, endPoint y: 407, distance: 414.7
click at [606, 407] on div "3. Final Step EUR Total £182.77 Total to be paid now" at bounding box center [432, 299] width 499 height 262
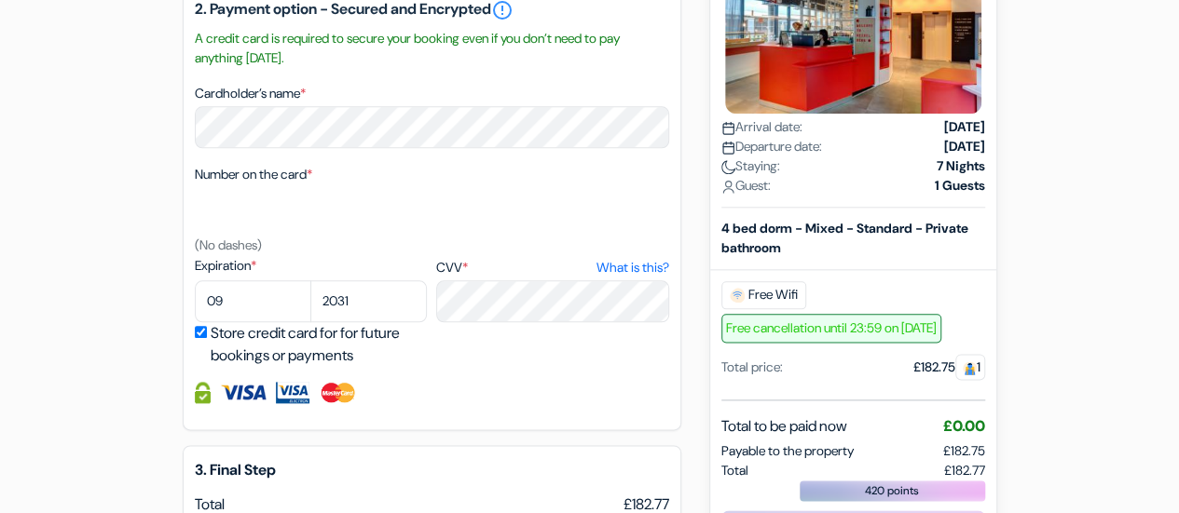
click at [316, 392] on div at bounding box center [432, 392] width 474 height 21
click at [284, 392] on img at bounding box center [293, 392] width 34 height 21
click at [186, 409] on div "2. Payment option - Secured and Encrypted error_outline A credit card is requir…" at bounding box center [432, 206] width 499 height 447
click at [198, 403] on img at bounding box center [203, 392] width 16 height 21
click at [199, 403] on img at bounding box center [203, 392] width 16 height 21
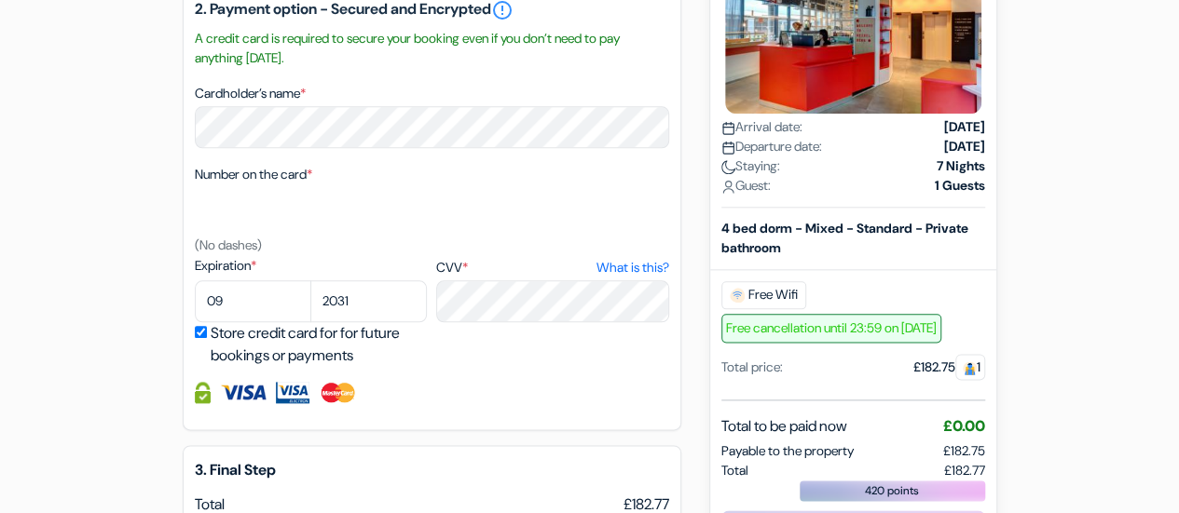
click at [199, 403] on img at bounding box center [203, 392] width 16 height 21
click at [210, 402] on div at bounding box center [432, 392] width 474 height 21
click at [199, 338] on input "Store credit card for for future bookings or payments" at bounding box center [201, 332] width 12 height 12
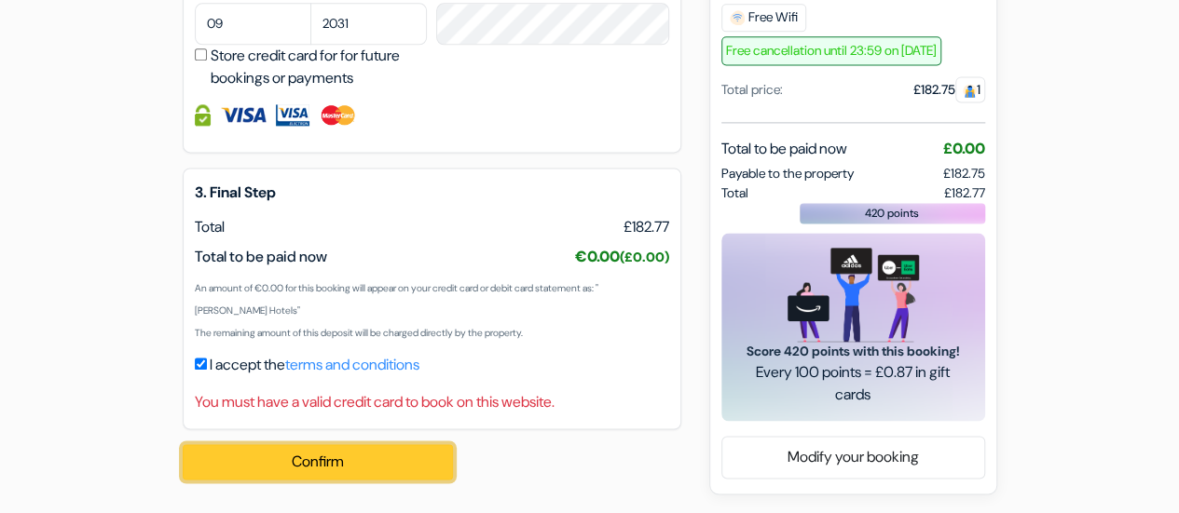
click at [359, 472] on button "Confirm Loading..." at bounding box center [318, 461] width 270 height 35
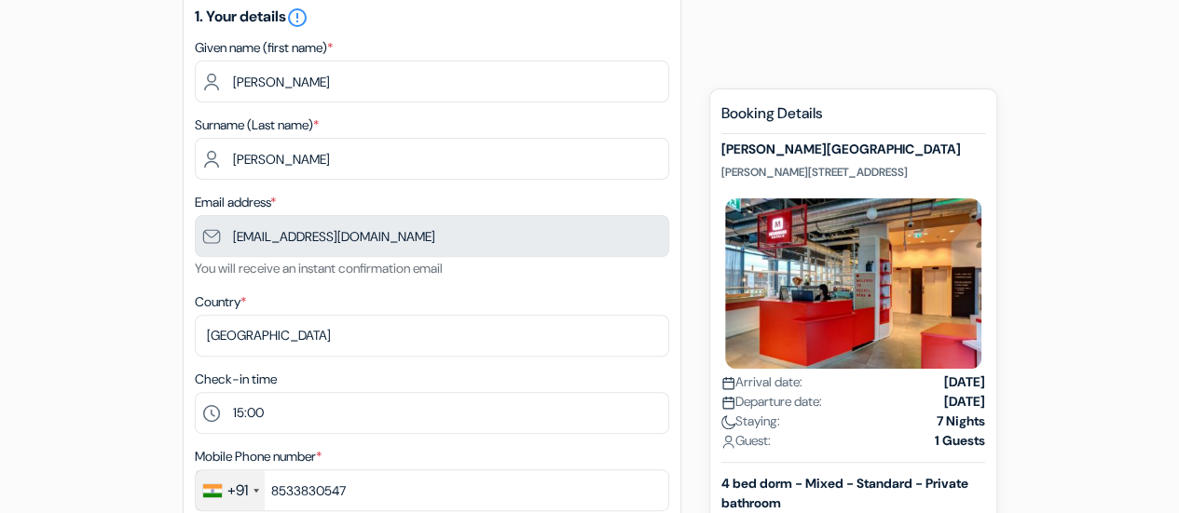
scroll to position [559, 0]
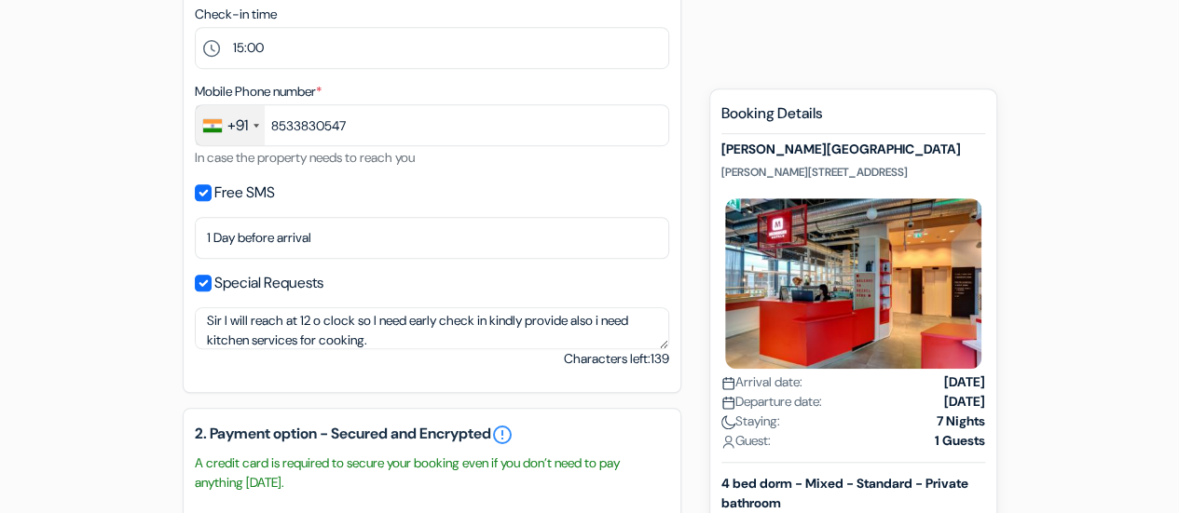
click at [1110, 288] on div "add_box [PERSON_NAME][GEOGRAPHIC_DATA] [PERSON_NAME][STREET_ADDRESS] Property D…" at bounding box center [590, 403] width 1062 height 1587
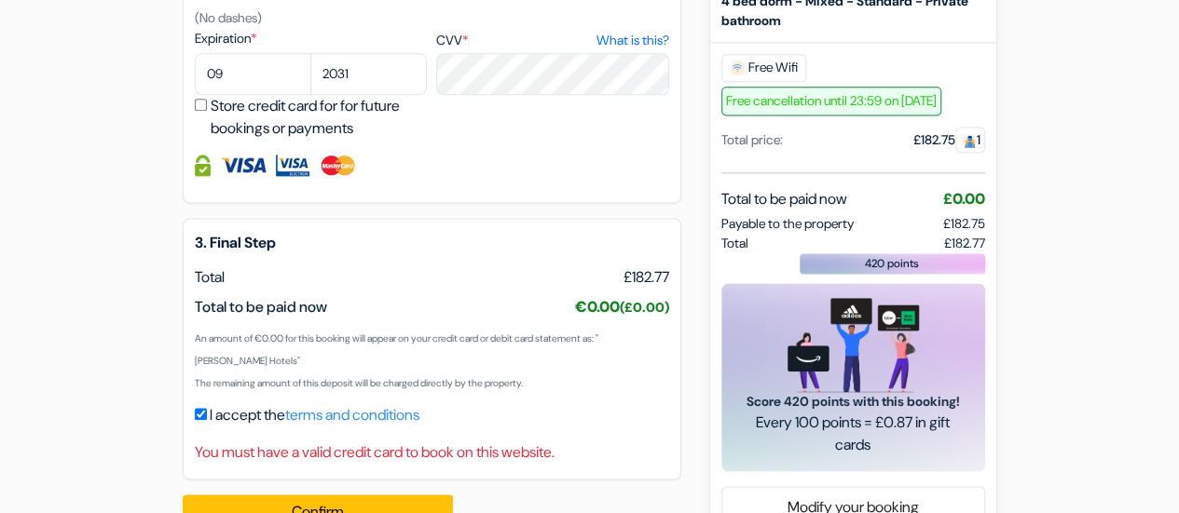
scroll to position [1264, 0]
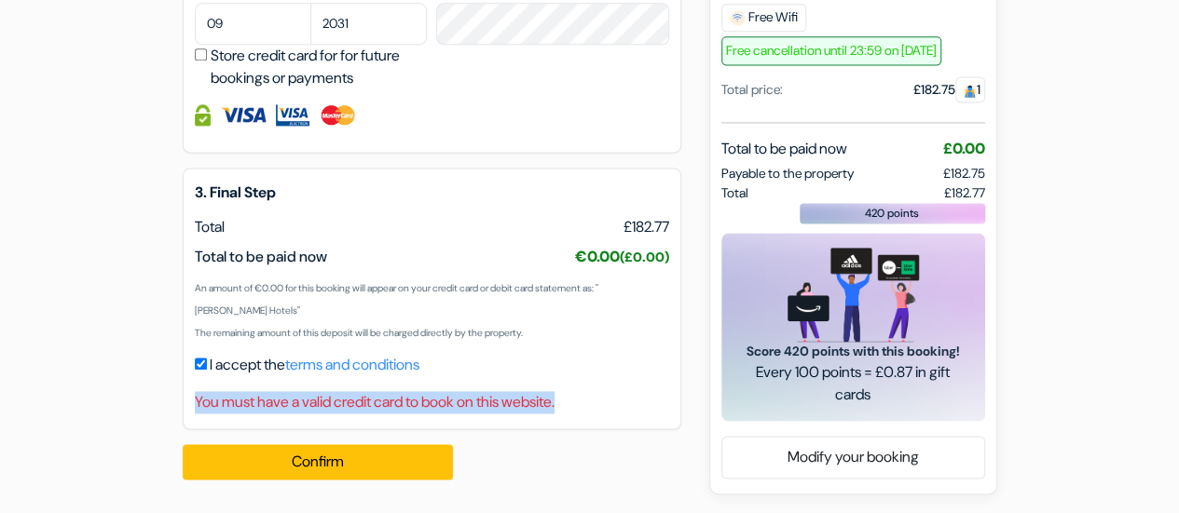
drag, startPoint x: 605, startPoint y: 408, endPoint x: 386, endPoint y: 333, distance: 231.6
click at [192, 418] on div "3. Final Step EUR Total £182.77 Total to be paid now" at bounding box center [432, 299] width 499 height 262
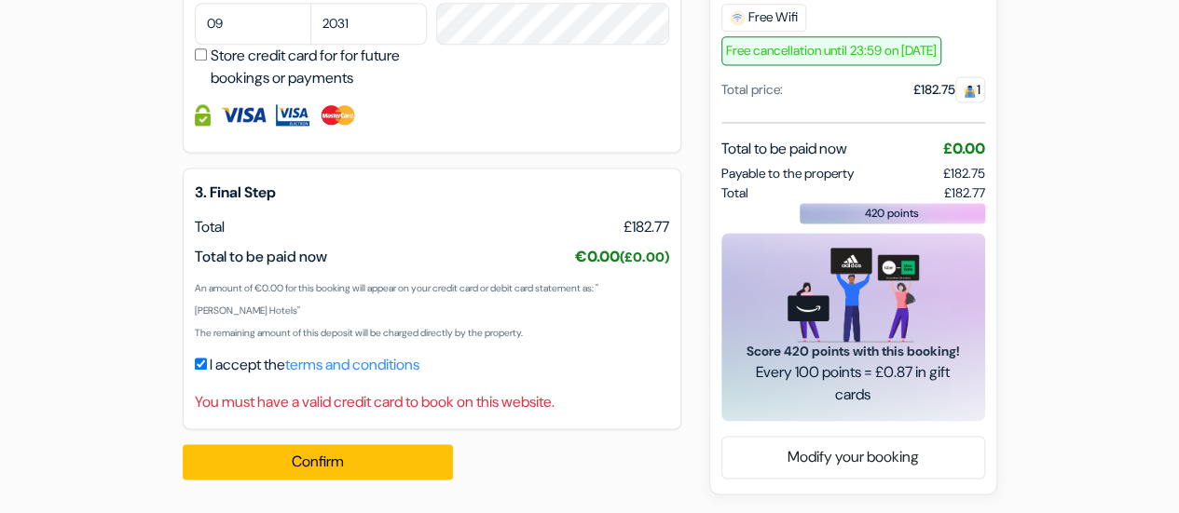
click at [478, 184] on div "3. Final Step EUR Total £182.77 Total to be paid now" at bounding box center [432, 299] width 499 height 262
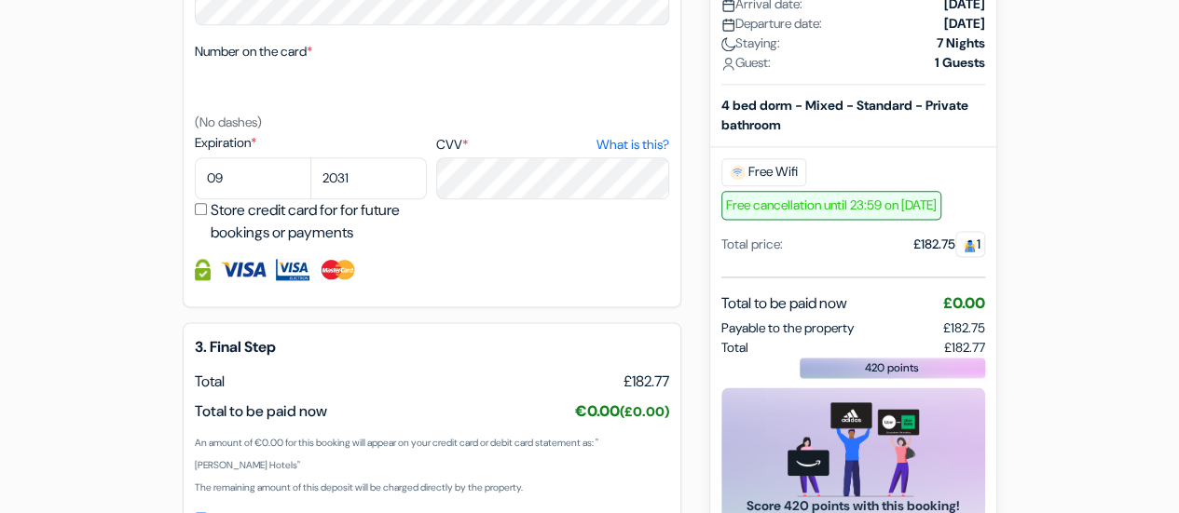
scroll to position [1077, 0]
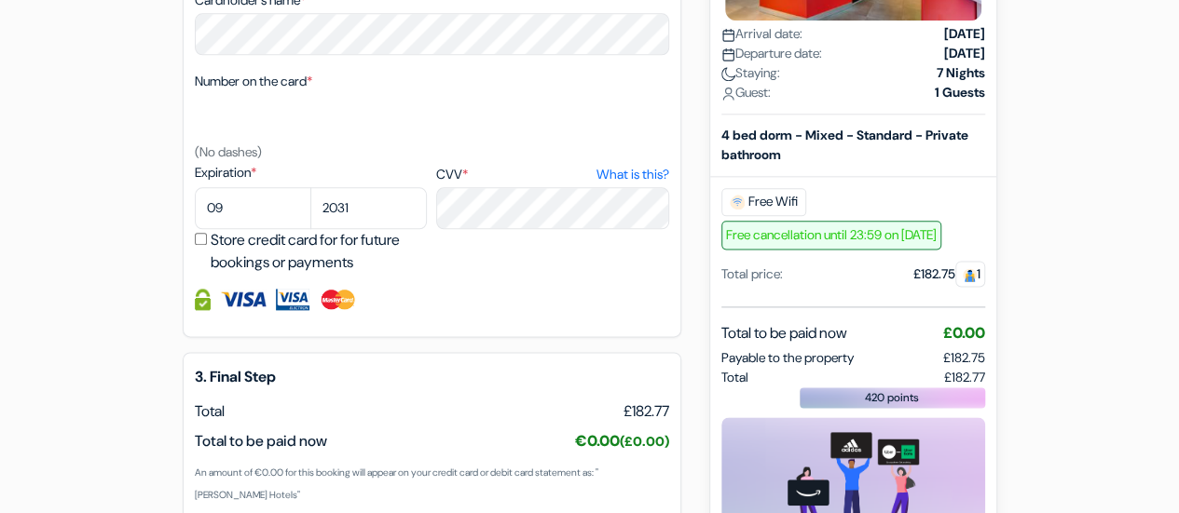
click at [517, 95] on div "Number on the card * (No dashes)" at bounding box center [432, 116] width 474 height 93
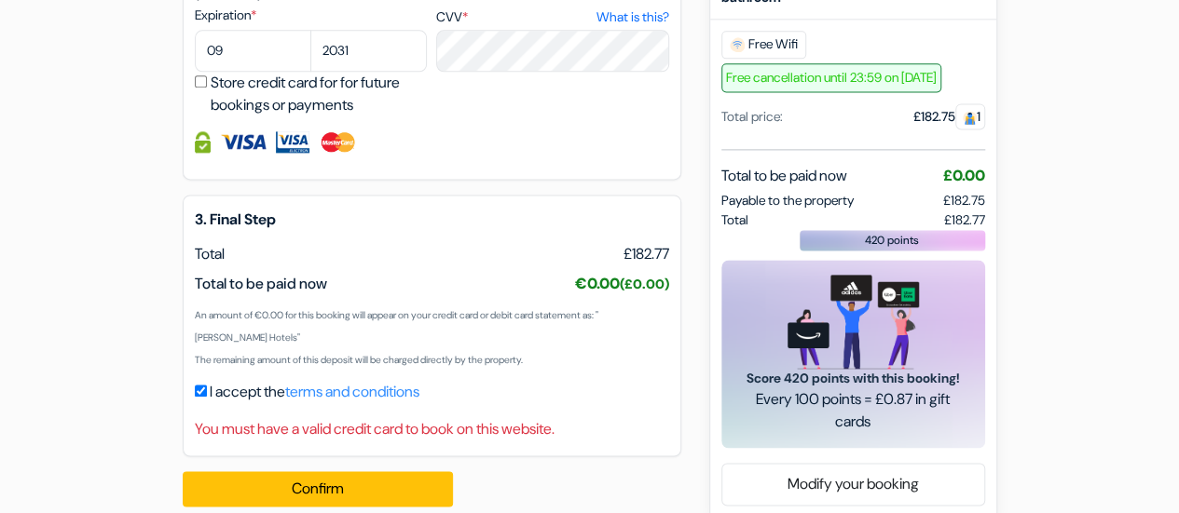
scroll to position [1264, 0]
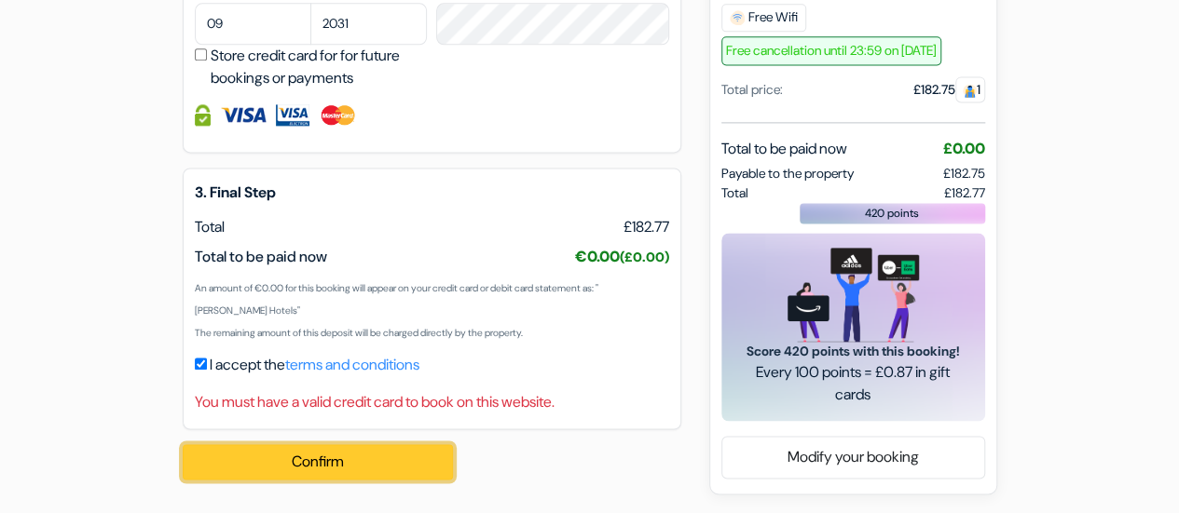
click at [408, 451] on button "Confirm Loading..." at bounding box center [318, 461] width 270 height 35
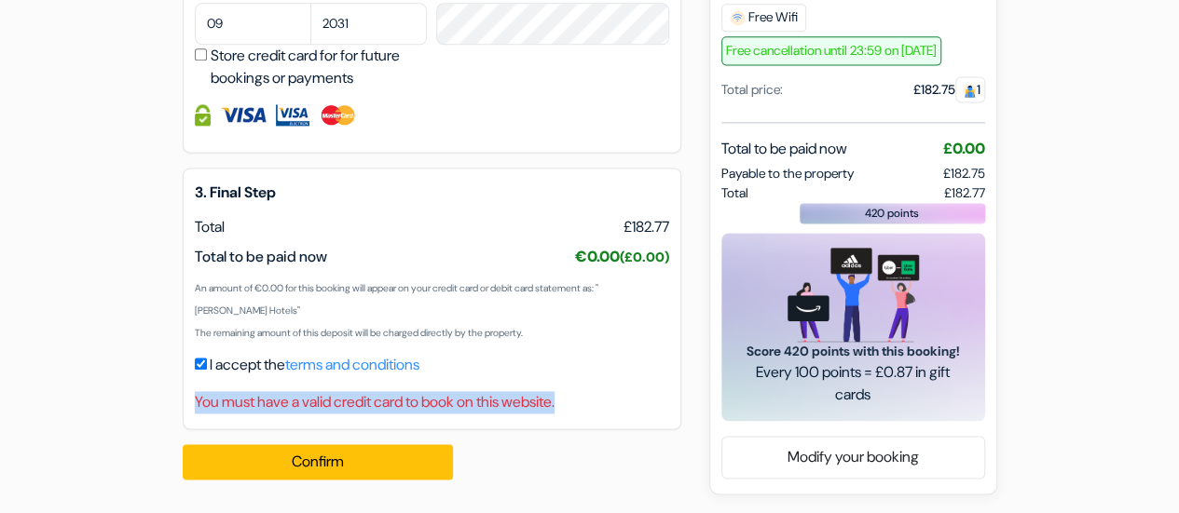
drag, startPoint x: 196, startPoint y: 403, endPoint x: 595, endPoint y: 403, distance: 399.8
click at [595, 403] on div "You must have a valid credit card to book on this website." at bounding box center [432, 402] width 474 height 22
click at [665, 390] on div "3. Final Step EUR Total £182.77 Total to be paid now" at bounding box center [432, 299] width 499 height 262
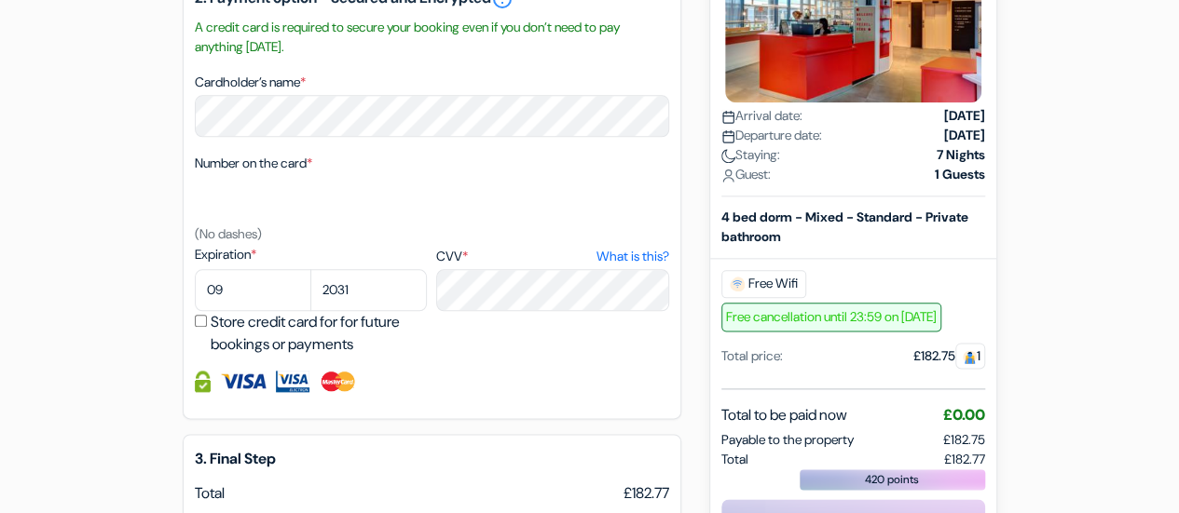
scroll to position [1025, 0]
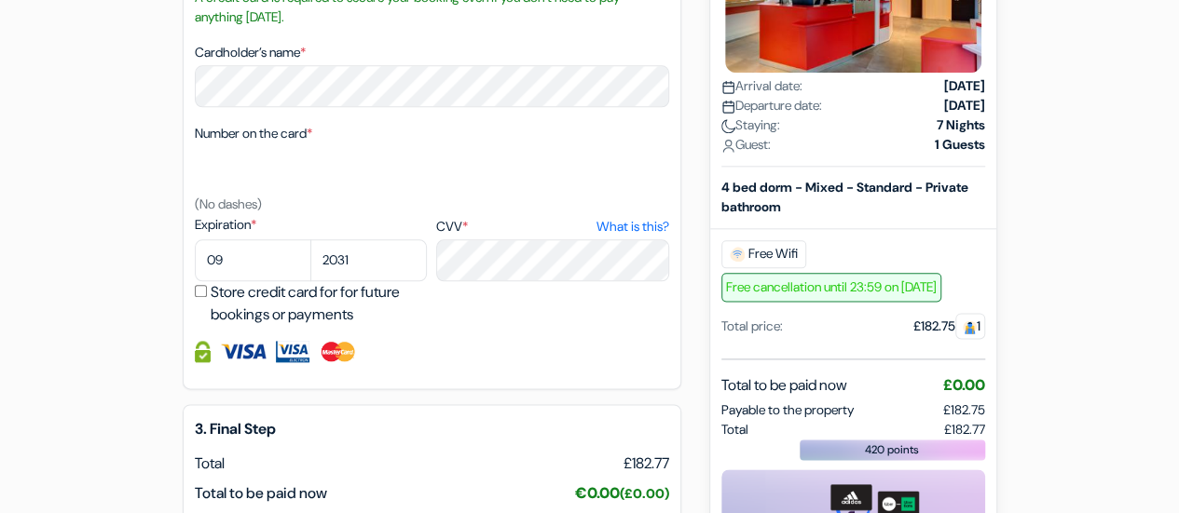
click at [199, 290] on input "Store credit card for for future bookings or payments" at bounding box center [201, 291] width 12 height 12
click at [199, 293] on input "Store credit card for for future bookings or payments" at bounding box center [201, 291] width 12 height 12
click at [205, 362] on img at bounding box center [203, 351] width 16 height 21
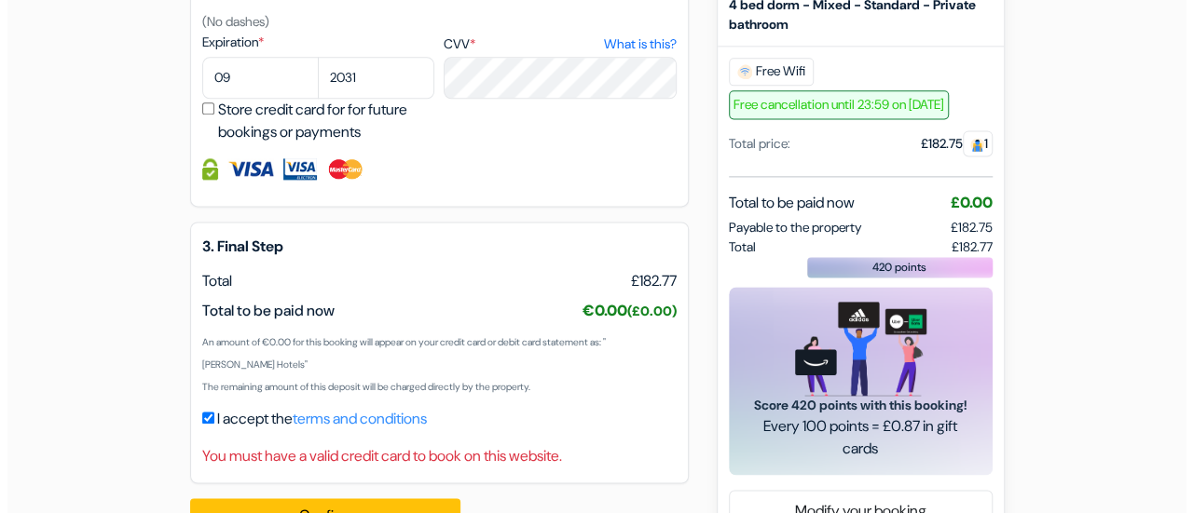
scroll to position [1211, 0]
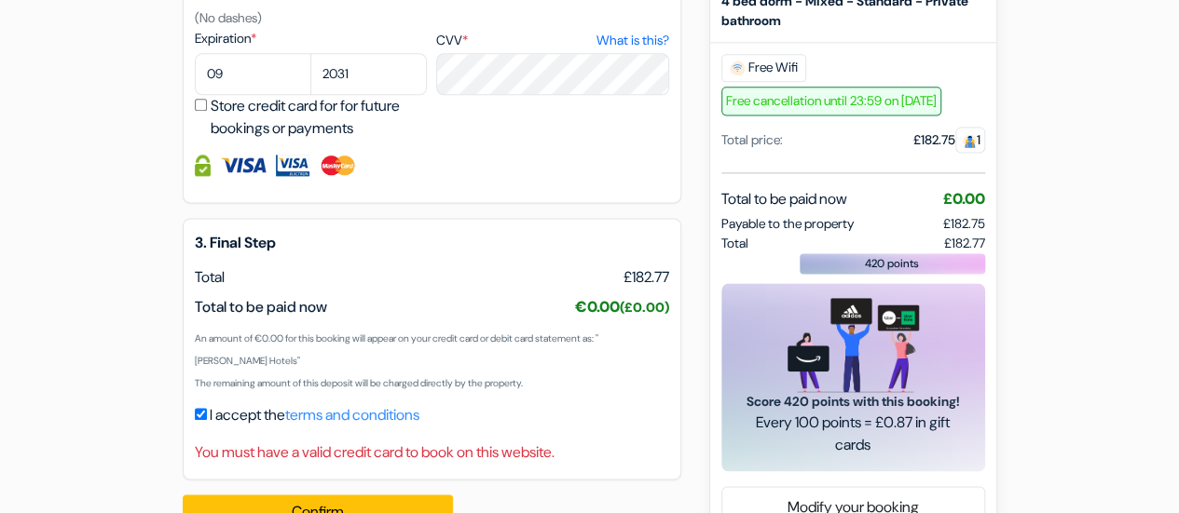
click at [367, 416] on link "terms and conditions" at bounding box center [352, 415] width 134 height 20
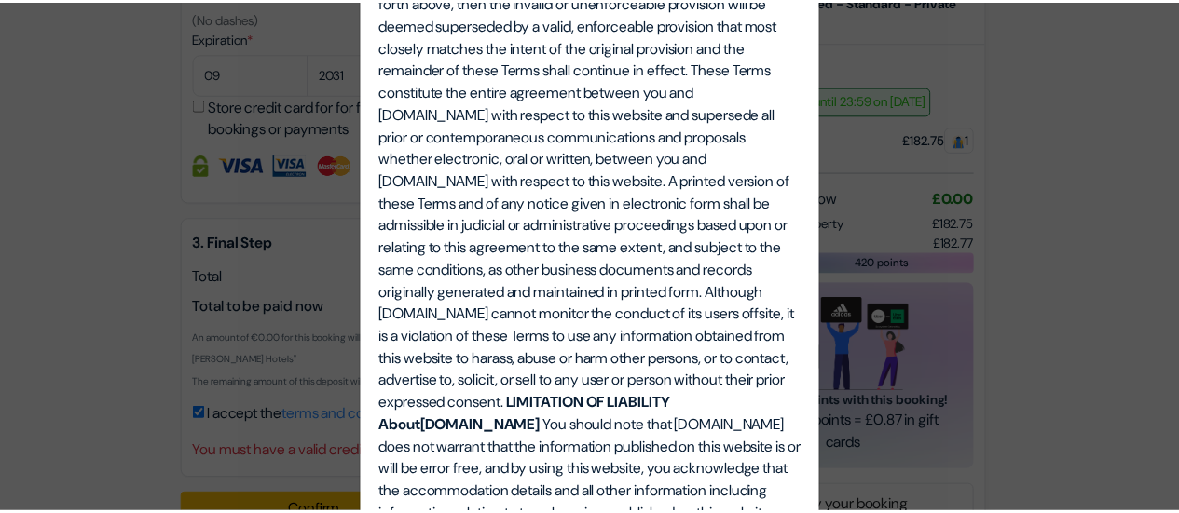
scroll to position [2931, 0]
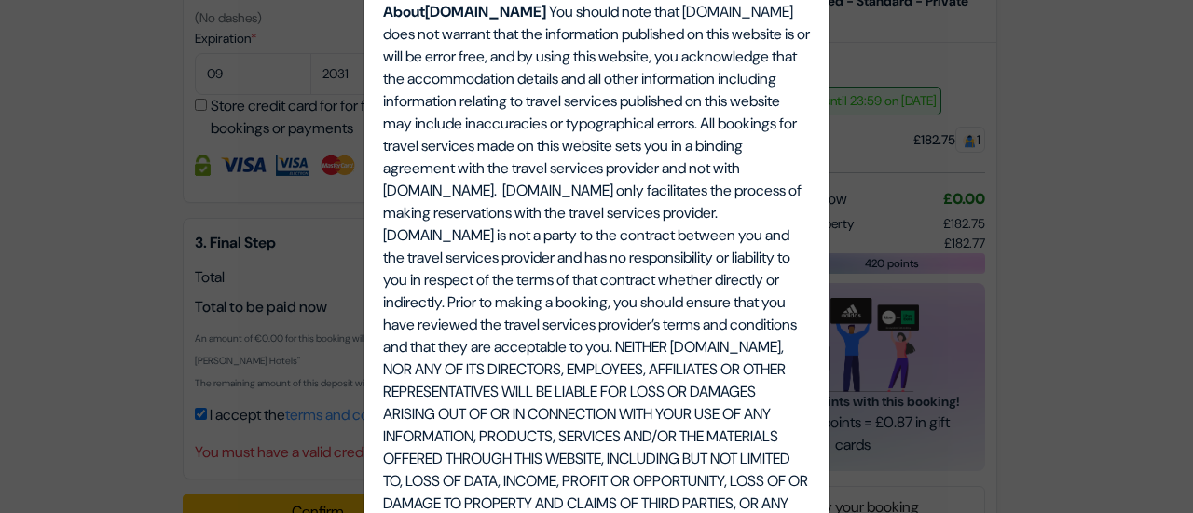
click at [1118, 351] on div "Terms, Conditions and Notices. Terms, Conditions and Notices. THIS AGREEMENT is…" at bounding box center [596, 256] width 1193 height 513
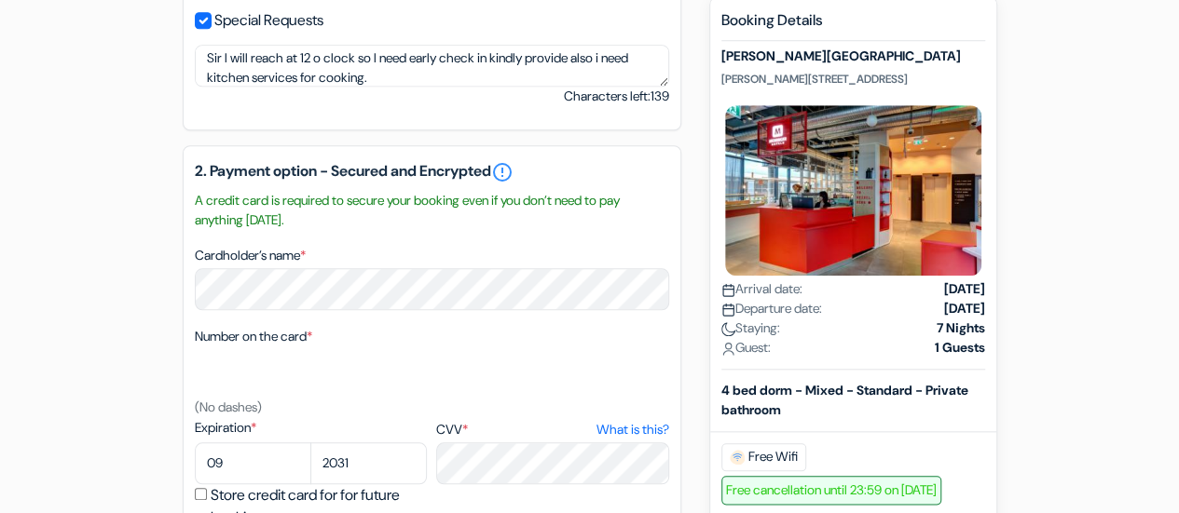
scroll to position [798, 0]
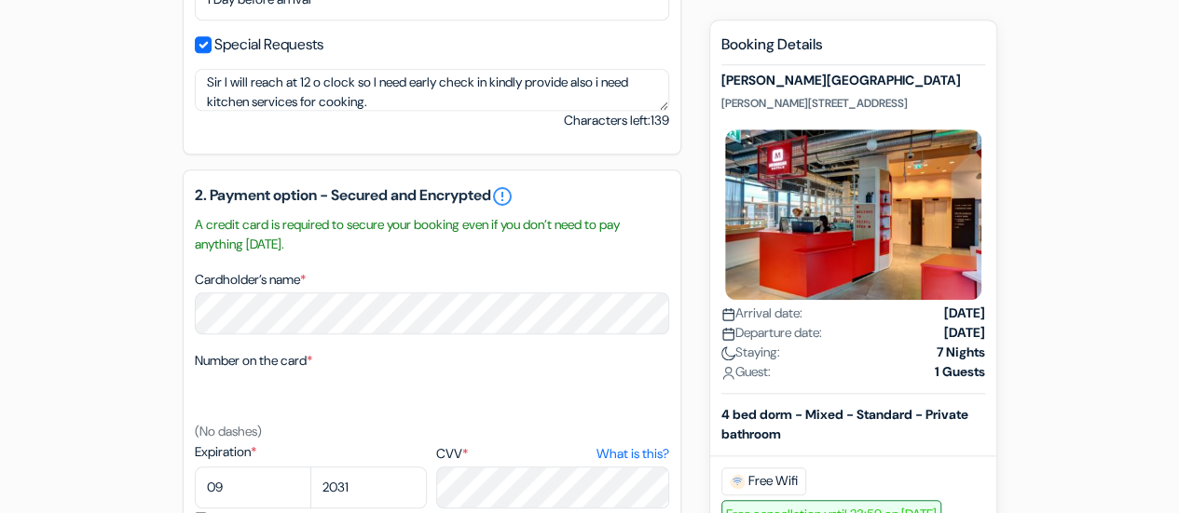
drag, startPoint x: 289, startPoint y: 241, endPoint x: 174, endPoint y: 218, distance: 117.0
click at [174, 218] on div "add_box [PERSON_NAME][GEOGRAPHIC_DATA] [PERSON_NAME][STREET_ADDRESS] Property D…" at bounding box center [590, 165] width 1062 height 1587
click at [421, 251] on small "A credit card is required to secure your booking even if you don’t need to pay …" at bounding box center [432, 234] width 474 height 39
click at [426, 259] on div "2. Payment option - Secured and Encrypted error_outline A credit card is requir…" at bounding box center [432, 393] width 499 height 447
click at [513, 204] on link "error_outline" at bounding box center [502, 196] width 22 height 22
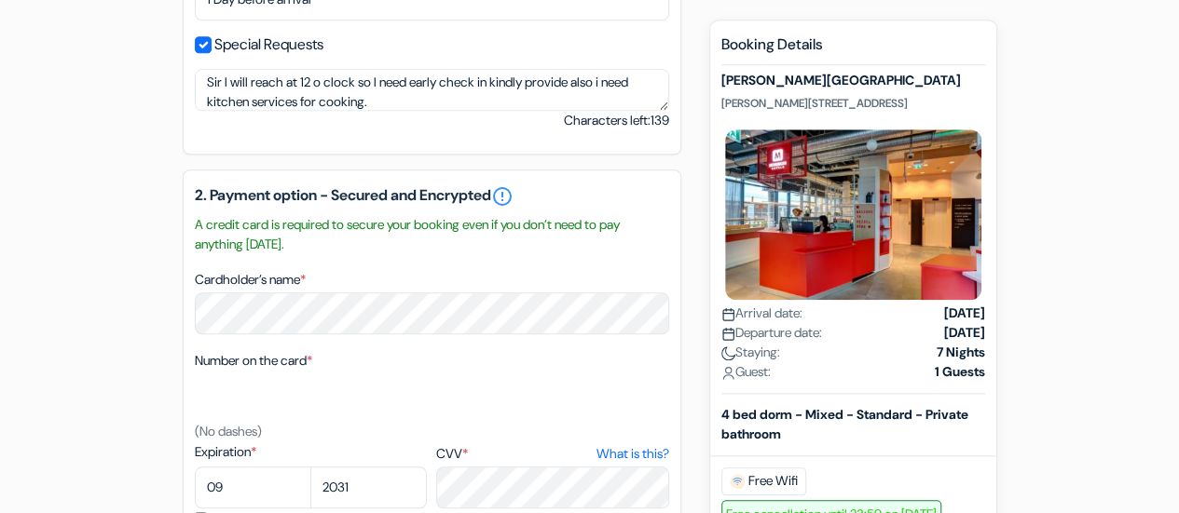
click at [492, 286] on div "Cardholder’s name *" at bounding box center [432, 301] width 474 height 66
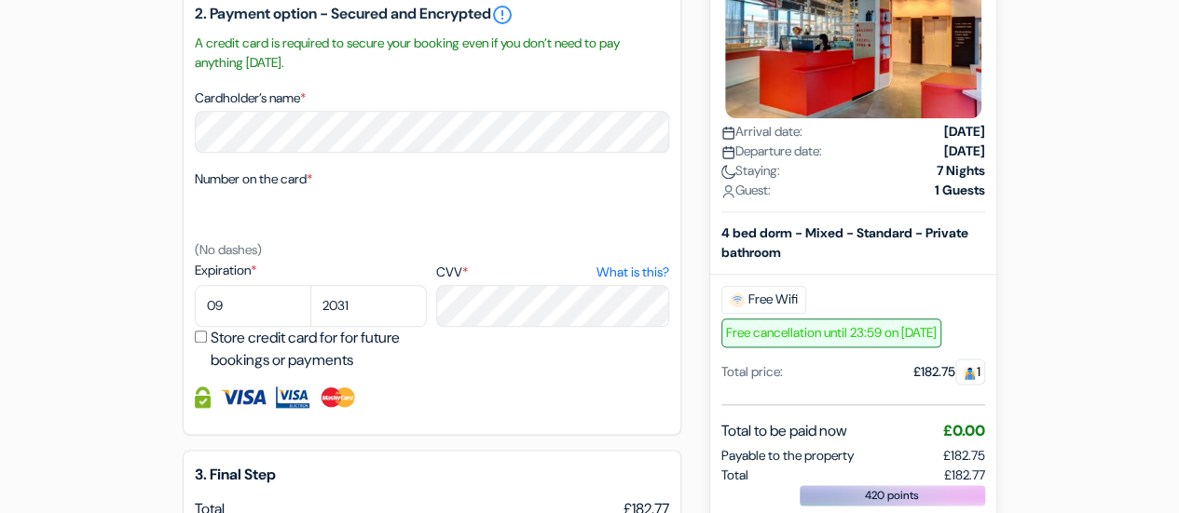
scroll to position [984, 0]
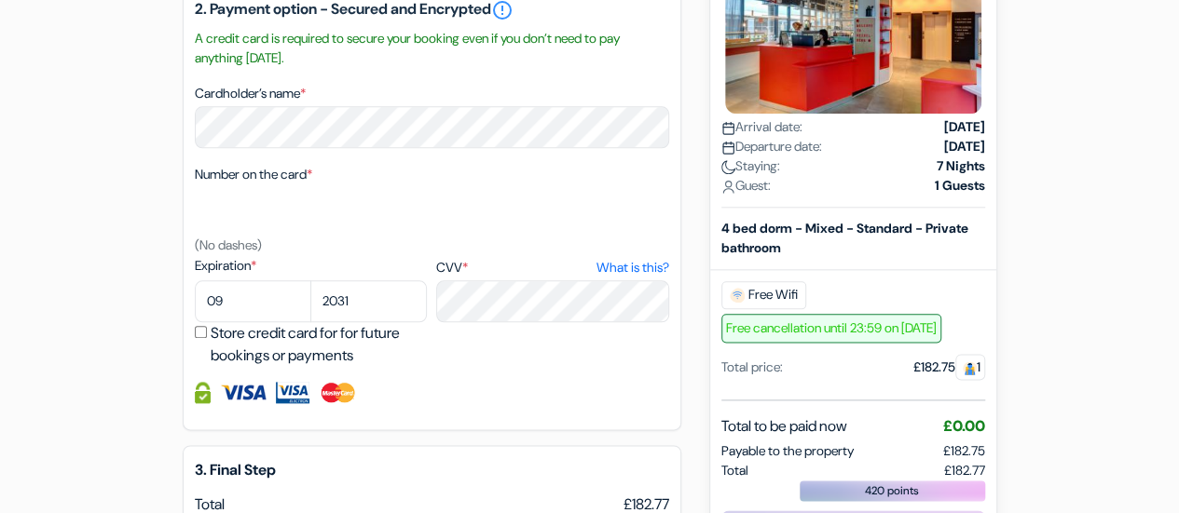
click at [386, 417] on div "2. Payment option - Secured and Encrypted error_outline A credit card is requir…" at bounding box center [432, 206] width 499 height 447
click at [195, 336] on input "Store credit card for for future bookings or payments" at bounding box center [201, 332] width 12 height 12
checkbox input "true"
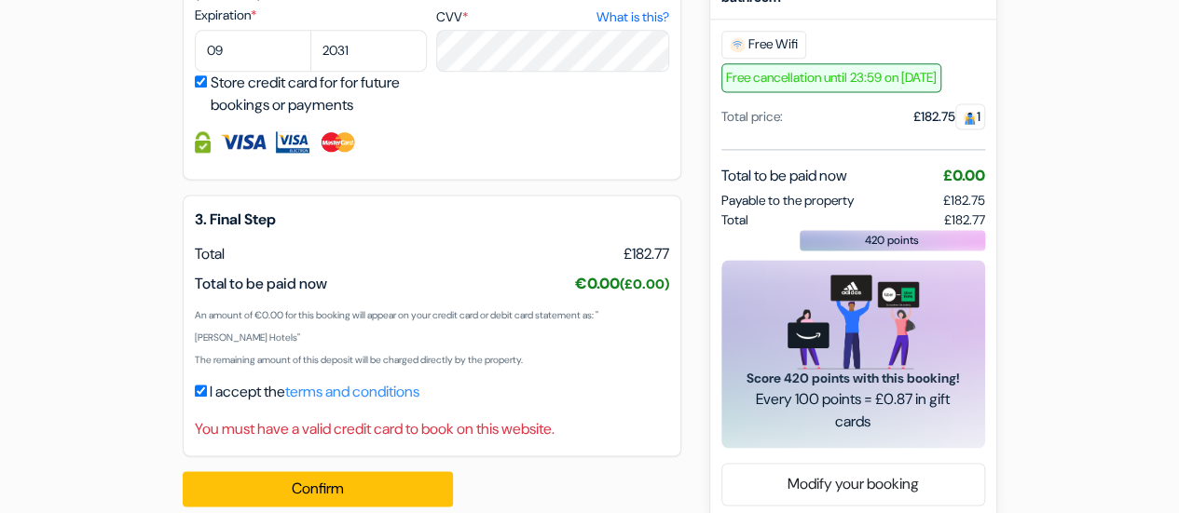
scroll to position [1264, 0]
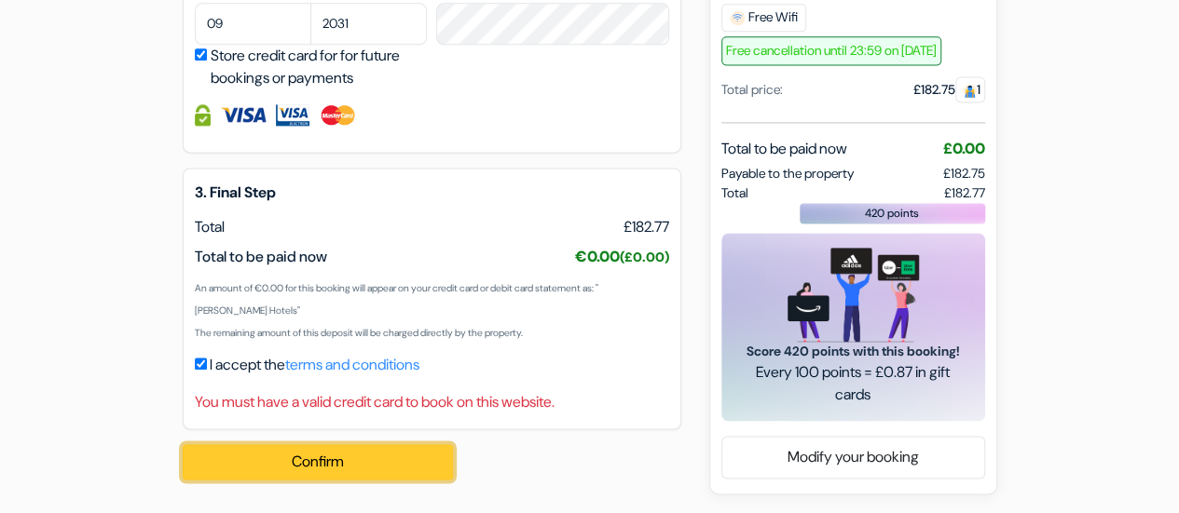
click at [289, 459] on button "Confirm Loading..." at bounding box center [318, 461] width 270 height 35
click at [371, 467] on button "Confirm Loading..." at bounding box center [318, 461] width 270 height 35
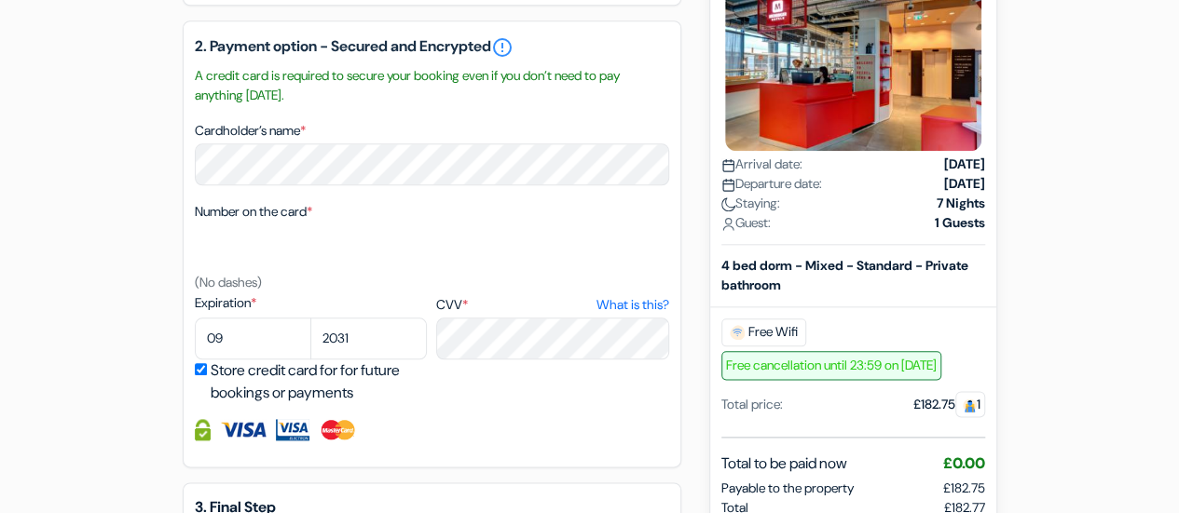
scroll to position [984, 0]
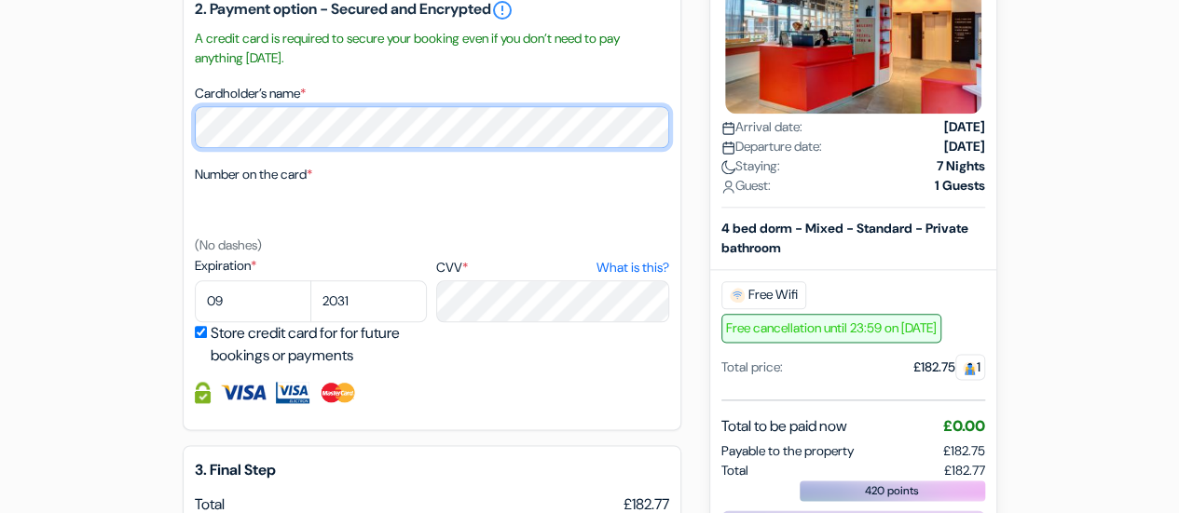
click at [192, 146] on div "2. Payment option - Secured and Encrypted error_outline A credit card is requir…" at bounding box center [432, 206] width 499 height 447
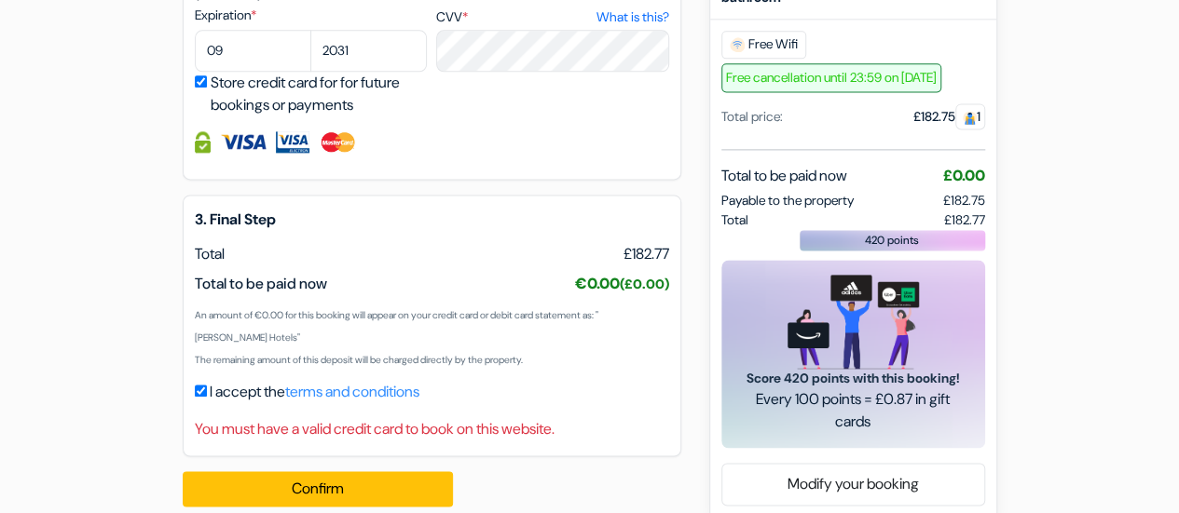
scroll to position [1264, 0]
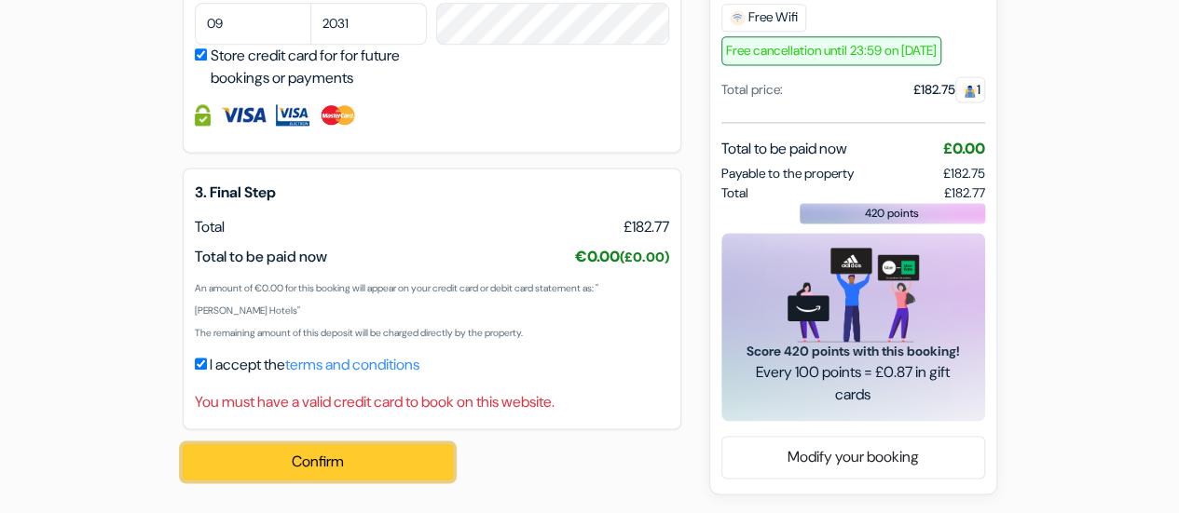
click at [354, 448] on button "Confirm Loading..." at bounding box center [318, 461] width 270 height 35
click at [339, 465] on button "Confirm Loading..." at bounding box center [318, 461] width 270 height 35
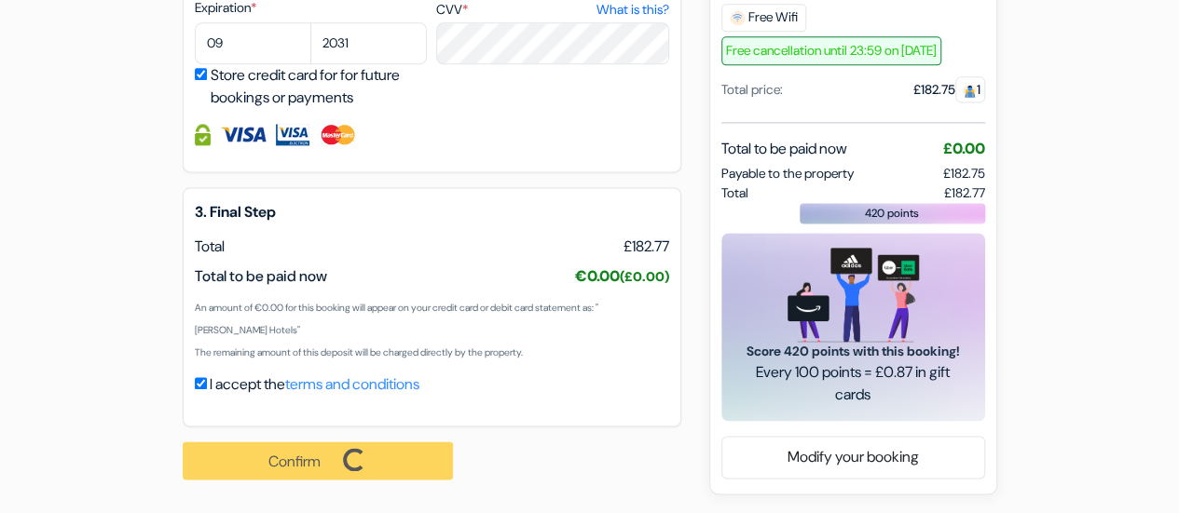
scroll to position [1244, 0]
click at [338, 465] on div "Confirm Loading... Processing request ..." at bounding box center [328, 461] width 291 height 68
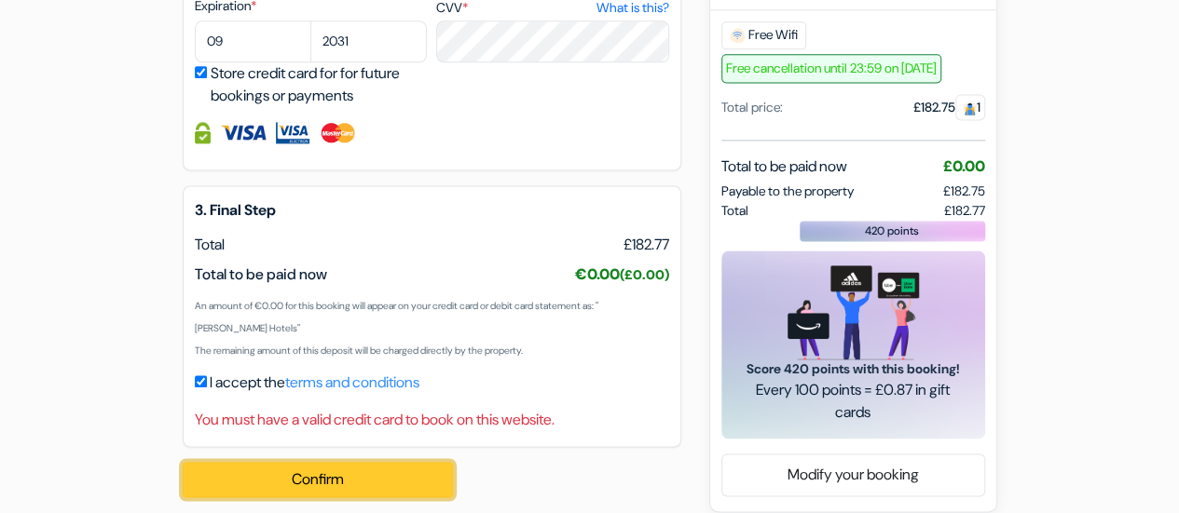
click at [338, 465] on button "Confirm Loading..." at bounding box center [318, 479] width 270 height 35
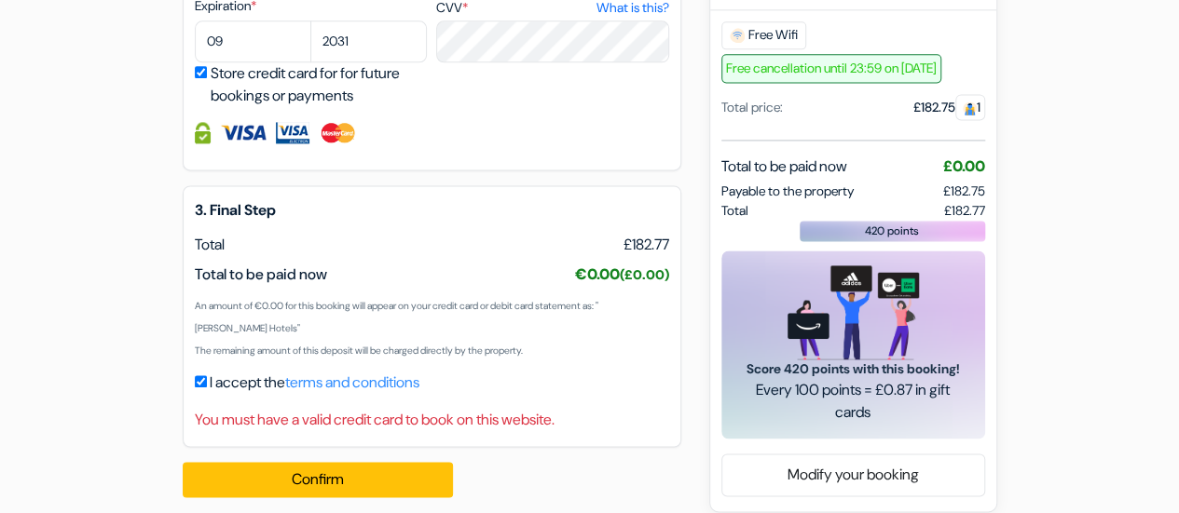
click at [338, 465] on div "Confirm Loading... Processing request ..." at bounding box center [328, 479] width 291 height 65
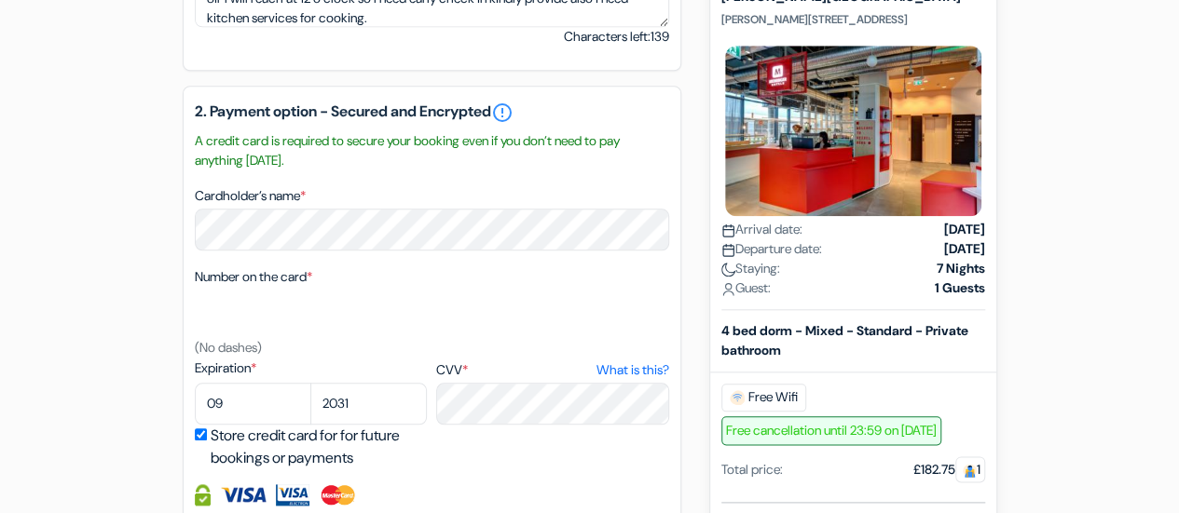
scroll to position [891, 0]
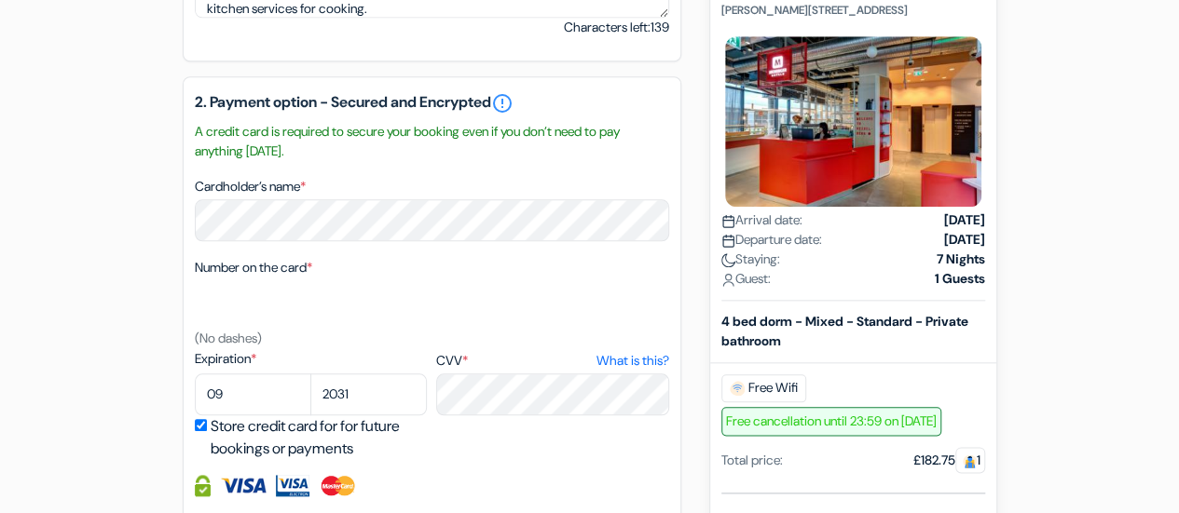
drag, startPoint x: 297, startPoint y: 157, endPoint x: 190, endPoint y: 135, distance: 109.3
click at [190, 135] on div "2. Payment option - Secured and Encrypted error_outline A credit card is requir…" at bounding box center [432, 299] width 499 height 447
copy small "A credit card is required to secure your booking even if you don’t need to pay …"
click at [648, 153] on small "A credit card is required to secure your booking even if you don’t need to pay …" at bounding box center [432, 141] width 474 height 39
drag, startPoint x: 291, startPoint y: 156, endPoint x: 180, endPoint y: 145, distance: 111.4
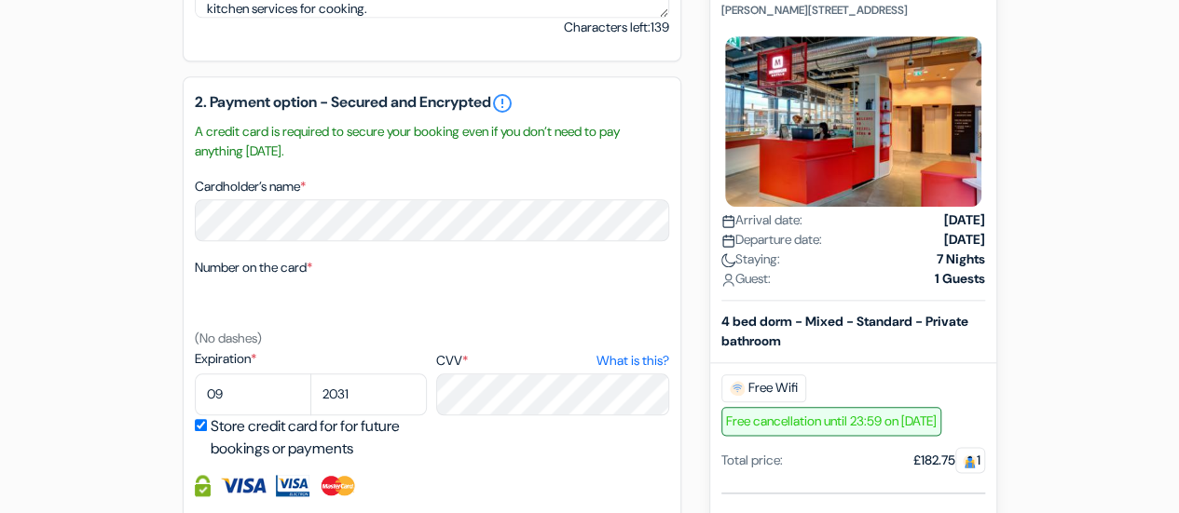
click at [180, 145] on div "add_box [PERSON_NAME][GEOGRAPHIC_DATA] [PERSON_NAME][STREET_ADDRESS] Property D…" at bounding box center [590, 72] width 1062 height 1587
click at [511, 175] on div "2. Payment option - Secured and Encrypted error_outline A credit card is requir…" at bounding box center [432, 299] width 499 height 447
click at [1022, 232] on div "add_box [PERSON_NAME][GEOGRAPHIC_DATA] [PERSON_NAME][STREET_ADDRESS] Property D…" at bounding box center [590, 72] width 1062 height 1587
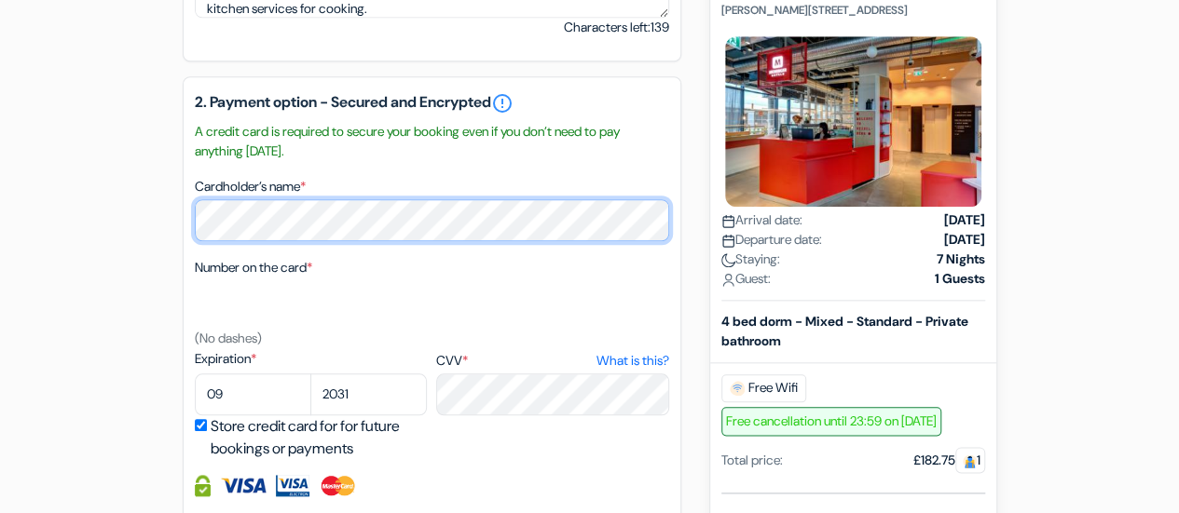
click at [172, 221] on div "add_box [PERSON_NAME][GEOGRAPHIC_DATA] [PERSON_NAME][STREET_ADDRESS] Property D…" at bounding box center [590, 72] width 1062 height 1587
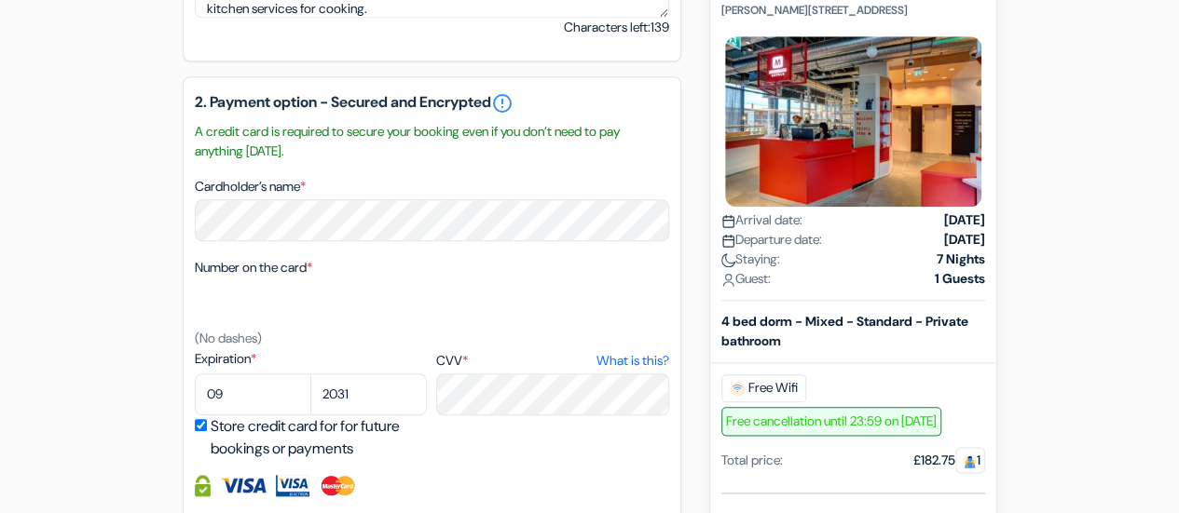
click at [518, 353] on div "CVV * What is this?" at bounding box center [552, 382] width 232 height 66
drag, startPoint x: 250, startPoint y: 396, endPoint x: 229, endPoint y: 397, distance: 20.5
click at [249, 396] on select "01 02 03 04 05 06 07 08 09 10 11 12" at bounding box center [253, 395] width 116 height 42
select select "10"
click at [195, 377] on select "01 02 03 04 05 06 07 08 09 10 11 12" at bounding box center [253, 395] width 116 height 42
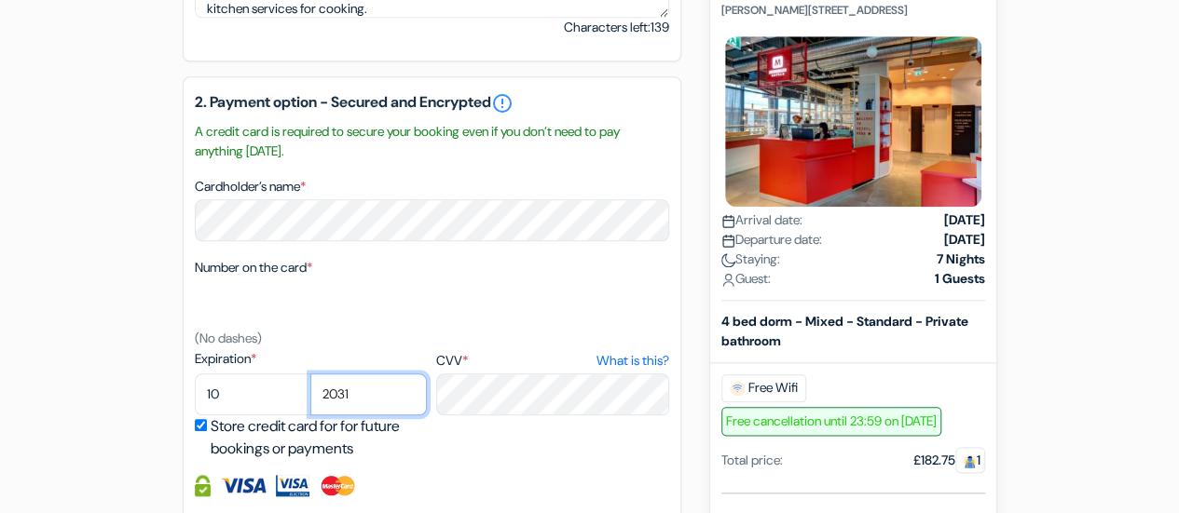
click at [365, 402] on select "2025 2026 2027 2028 2029 2030 2031 2032 2033 2034 2035 2036 2037 2038 2039 2040…" at bounding box center [368, 395] width 116 height 42
select select "2026"
click at [310, 377] on select "2025 2026 2027 2028 2029 2030 2031 2032 2033 2034 2035 2036 2037 2038 2039 2040…" at bounding box center [368, 395] width 116 height 42
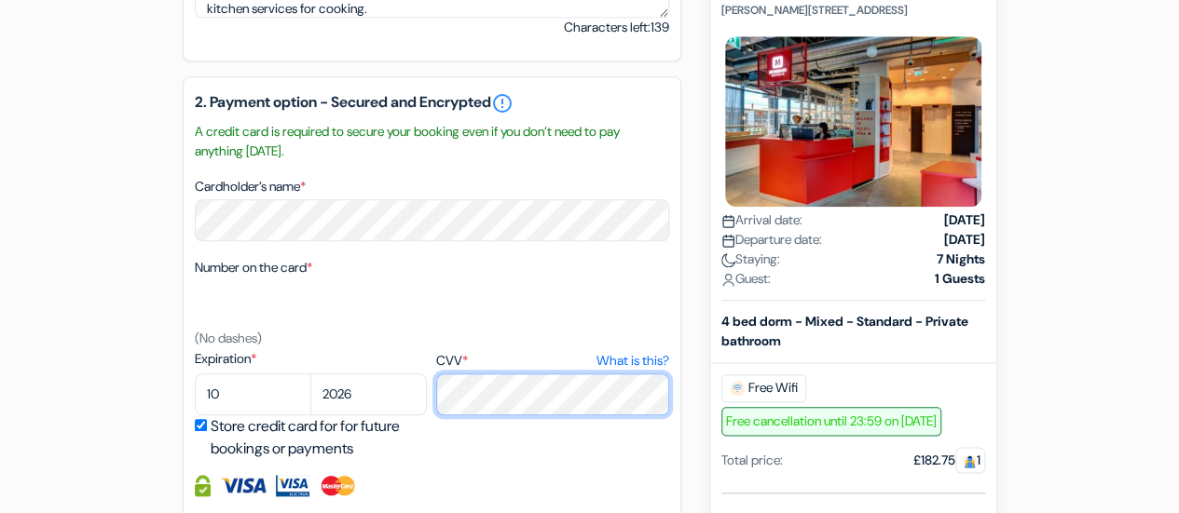
click at [431, 393] on div "Expiration * 01 02 03 04 05 06 07 08 09 10 [DATE] 2026 2027 2028 2029 2030" at bounding box center [432, 404] width 474 height 111
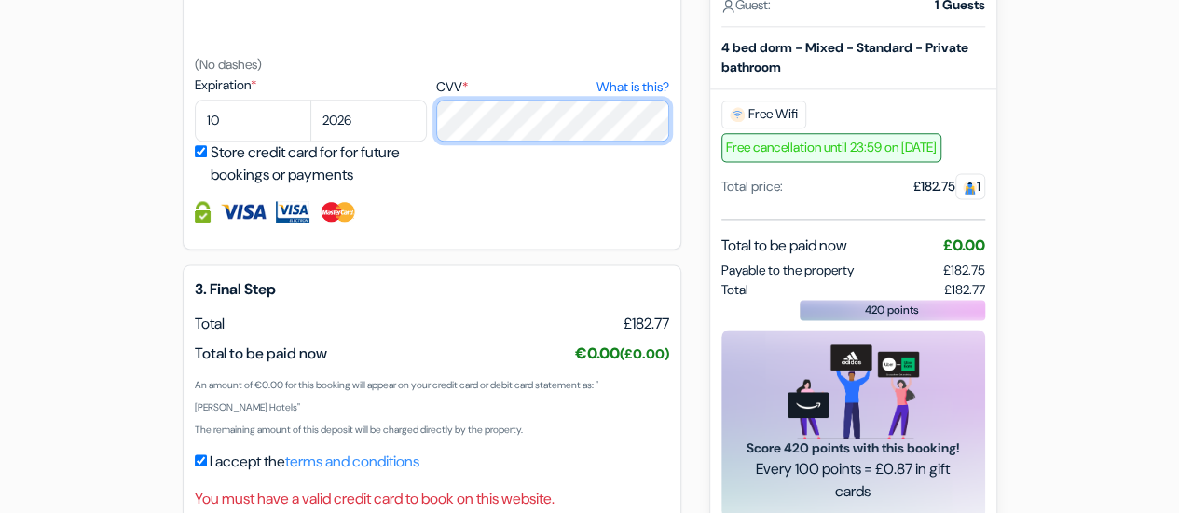
scroll to position [1264, 0]
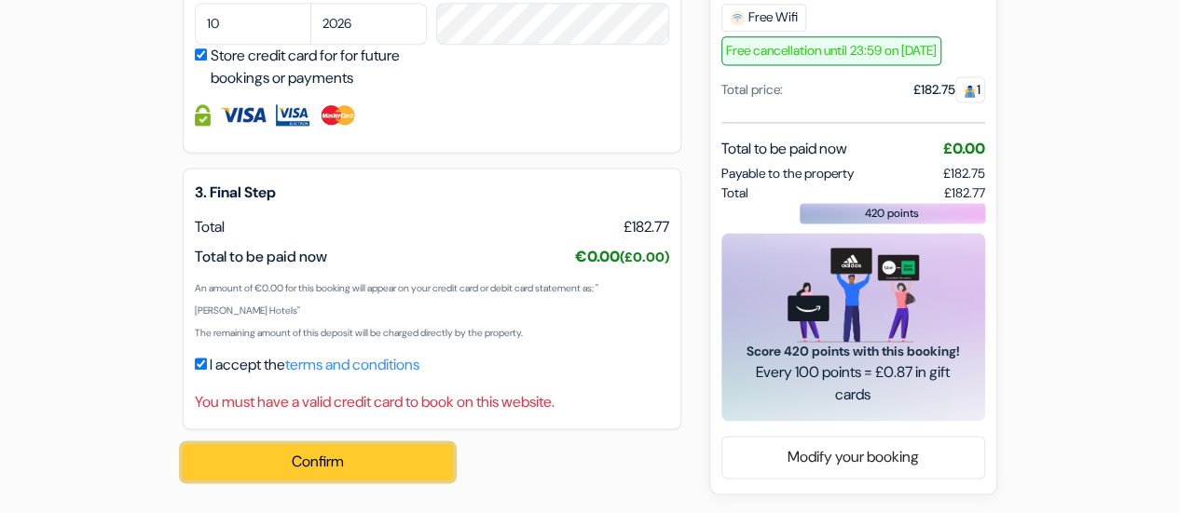
click at [350, 458] on button "Confirm Loading..." at bounding box center [318, 461] width 270 height 35
click at [321, 459] on button "Confirm Loading..." at bounding box center [318, 461] width 270 height 35
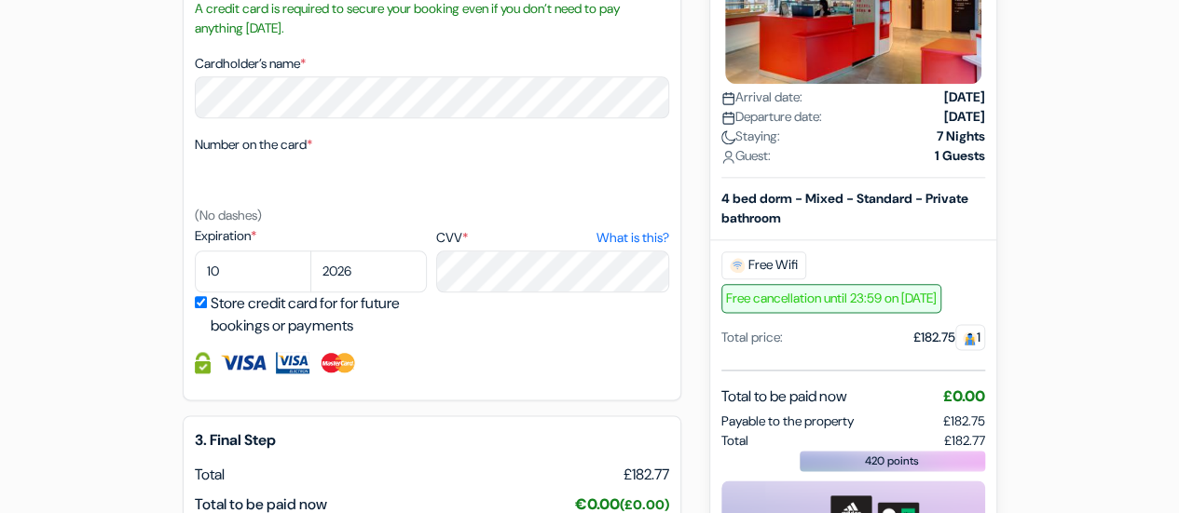
scroll to position [984, 0]
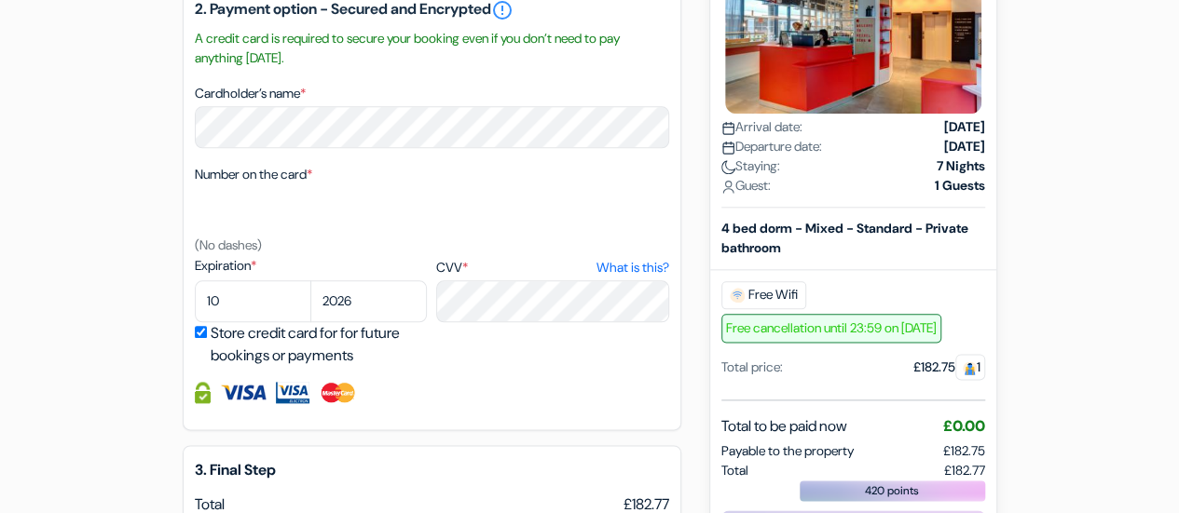
click at [536, 256] on div "Number on the card * (No dashes)" at bounding box center [432, 209] width 474 height 93
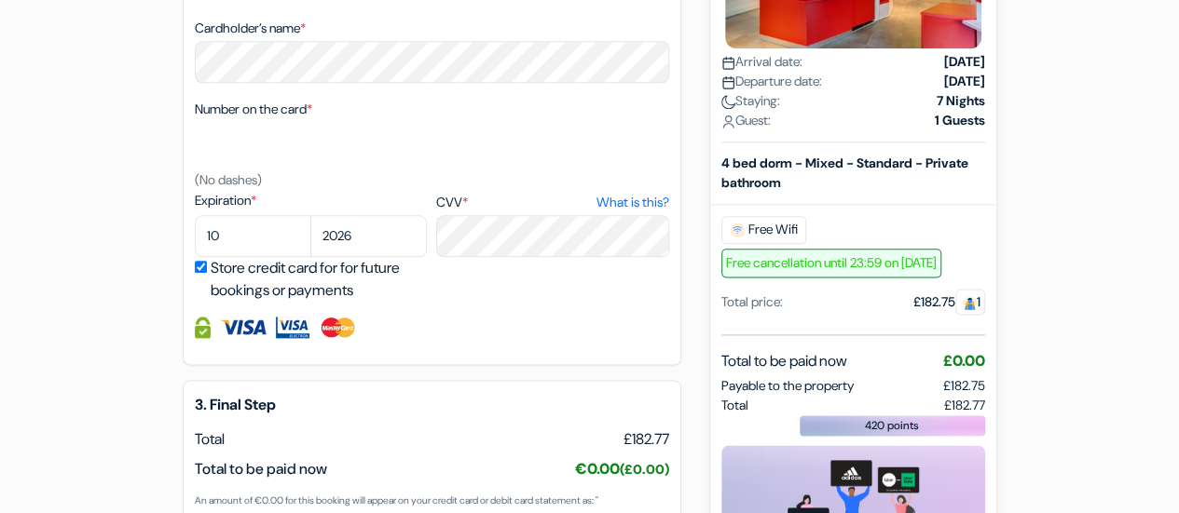
scroll to position [1077, 0]
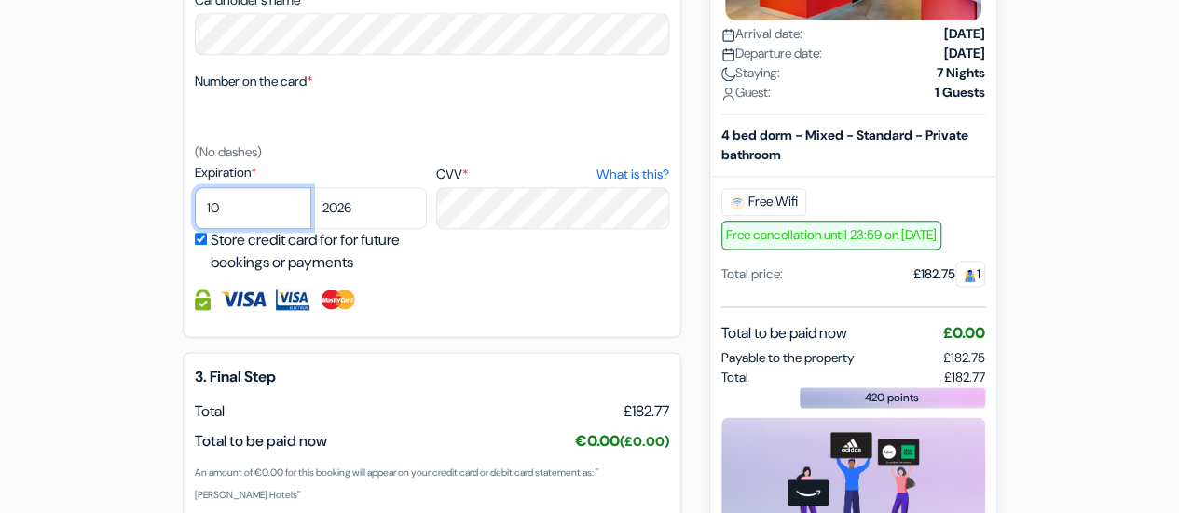
click at [281, 212] on select "01 02 03 04 05 06 07 08 09 10 11 12" at bounding box center [253, 208] width 116 height 42
select select "11"
click at [195, 191] on select "01 02 03 04 05 06 07 08 09 10 11 12" at bounding box center [253, 208] width 116 height 42
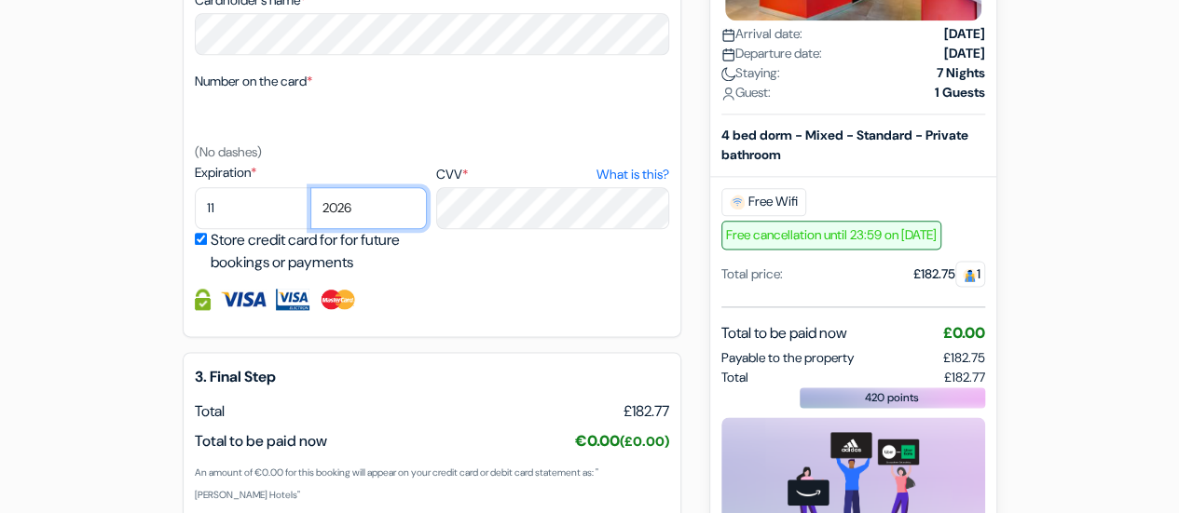
click at [371, 216] on select "2025 2026 2027 2028 2029 2030 2031 2032 2033 2034 2035 2036 2037 2038 2039 2040…" at bounding box center [368, 208] width 116 height 42
select select "2027"
click at [310, 191] on select "2025 2026 2027 2028 2029 2030 2031 2032 2033 2034 2035 2036 2037 2038 2039 2040…" at bounding box center [368, 208] width 116 height 42
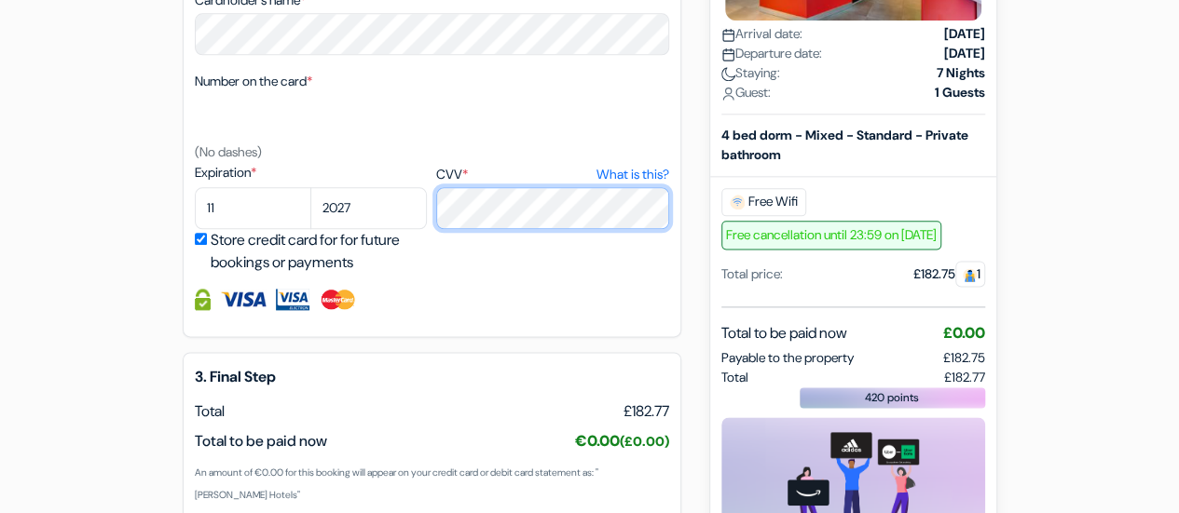
click at [428, 209] on div "Expiration * 01 02 03 04 05 06 07 08 09 10 [DATE] 2026 2027 2028 2029 2030" at bounding box center [432, 218] width 474 height 111
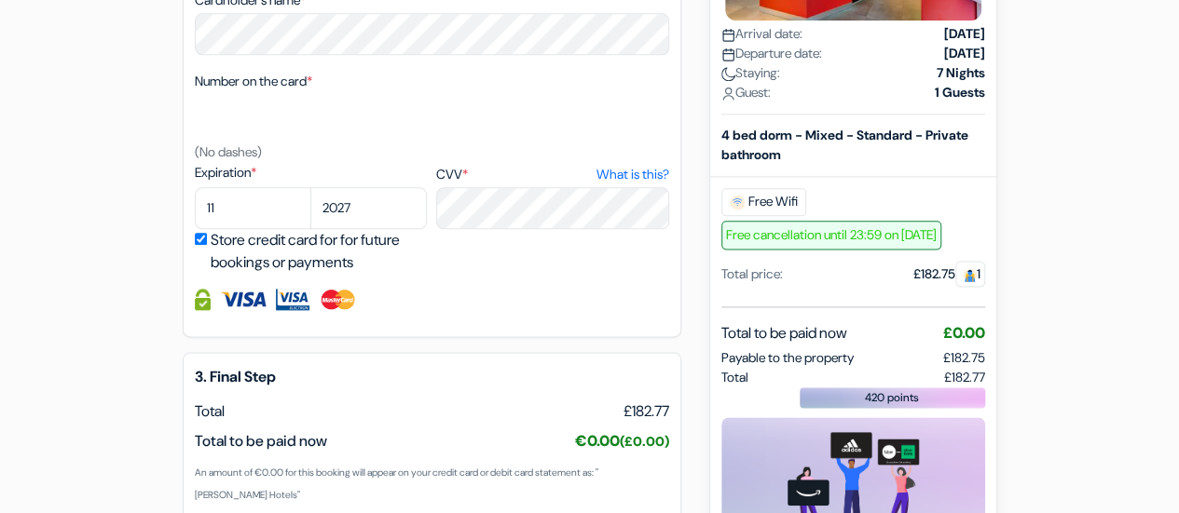
click at [409, 301] on div at bounding box center [432, 299] width 474 height 21
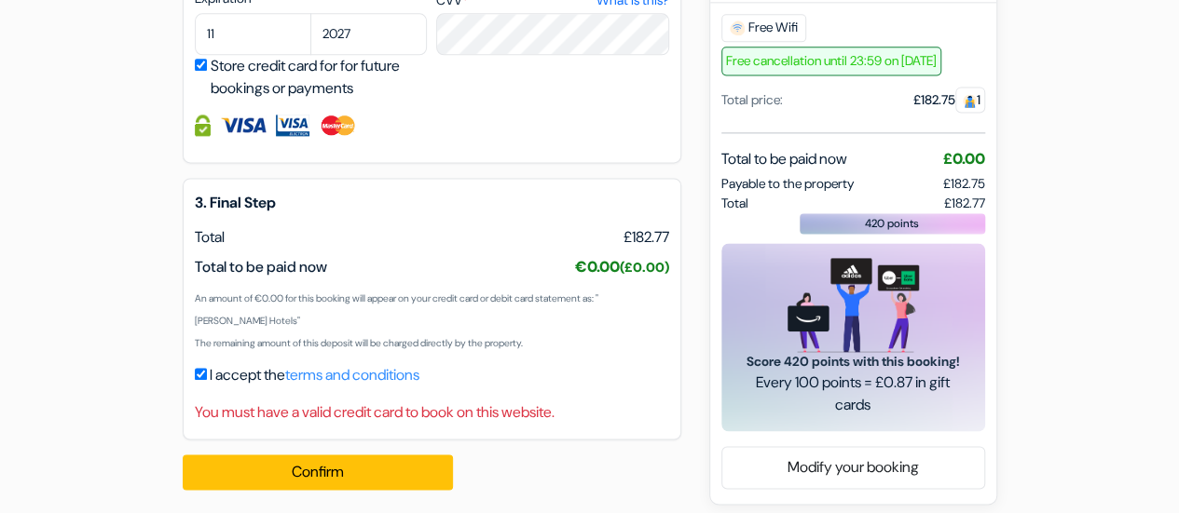
scroll to position [1264, 0]
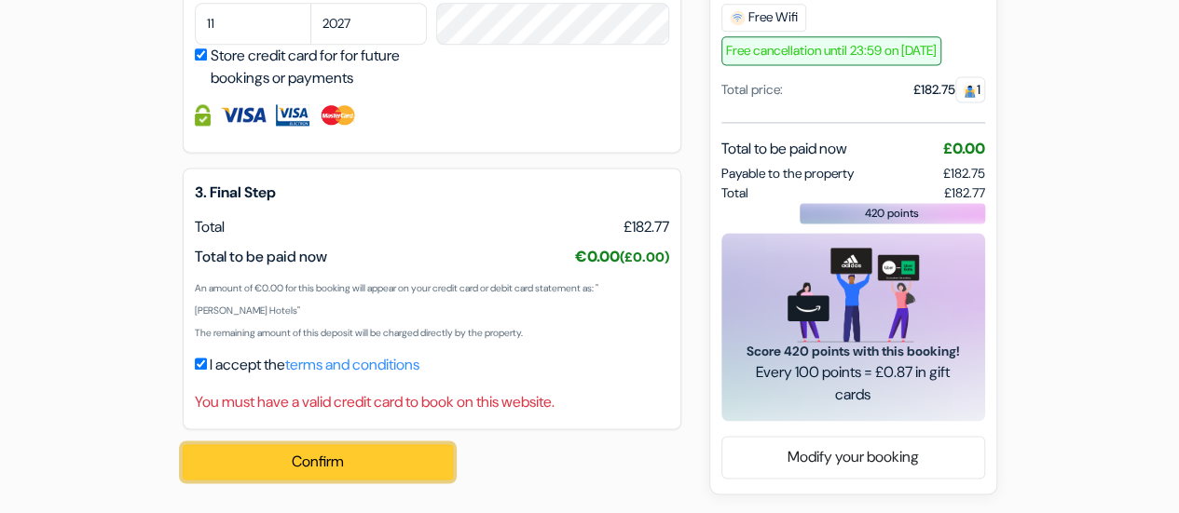
click at [352, 467] on button "Confirm Loading..." at bounding box center [318, 461] width 270 height 35
click at [410, 474] on button "Confirm Loading..." at bounding box center [318, 461] width 270 height 35
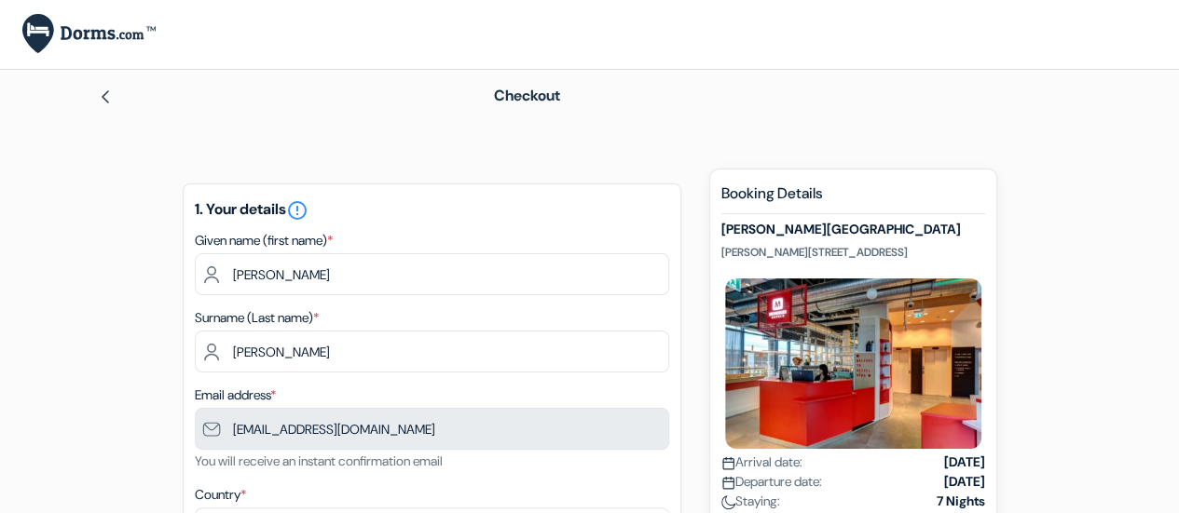
scroll to position [0, 0]
